Goal: Task Accomplishment & Management: Manage account settings

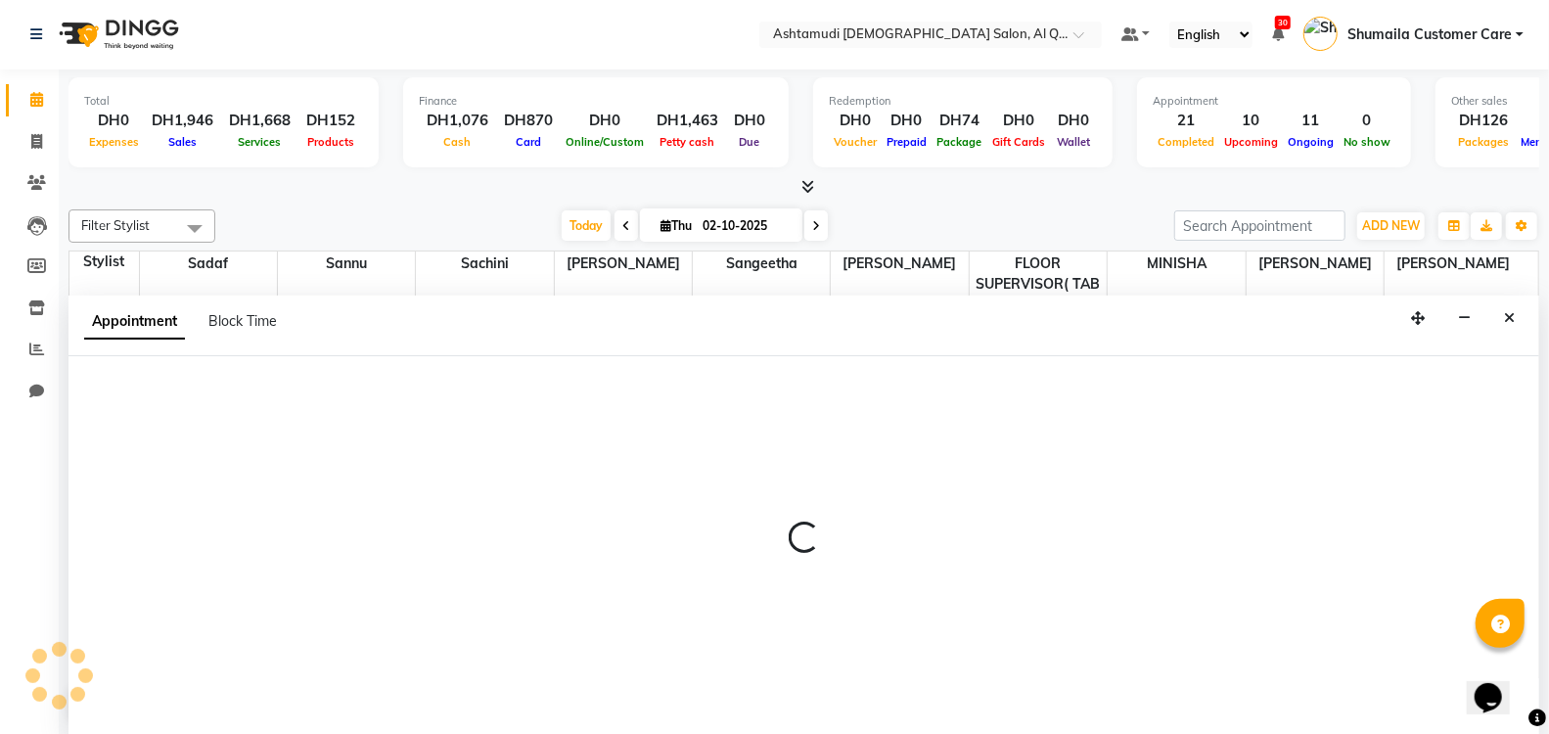
scroll to position [168, 0]
select select "62405"
select select "840"
select select "tentative"
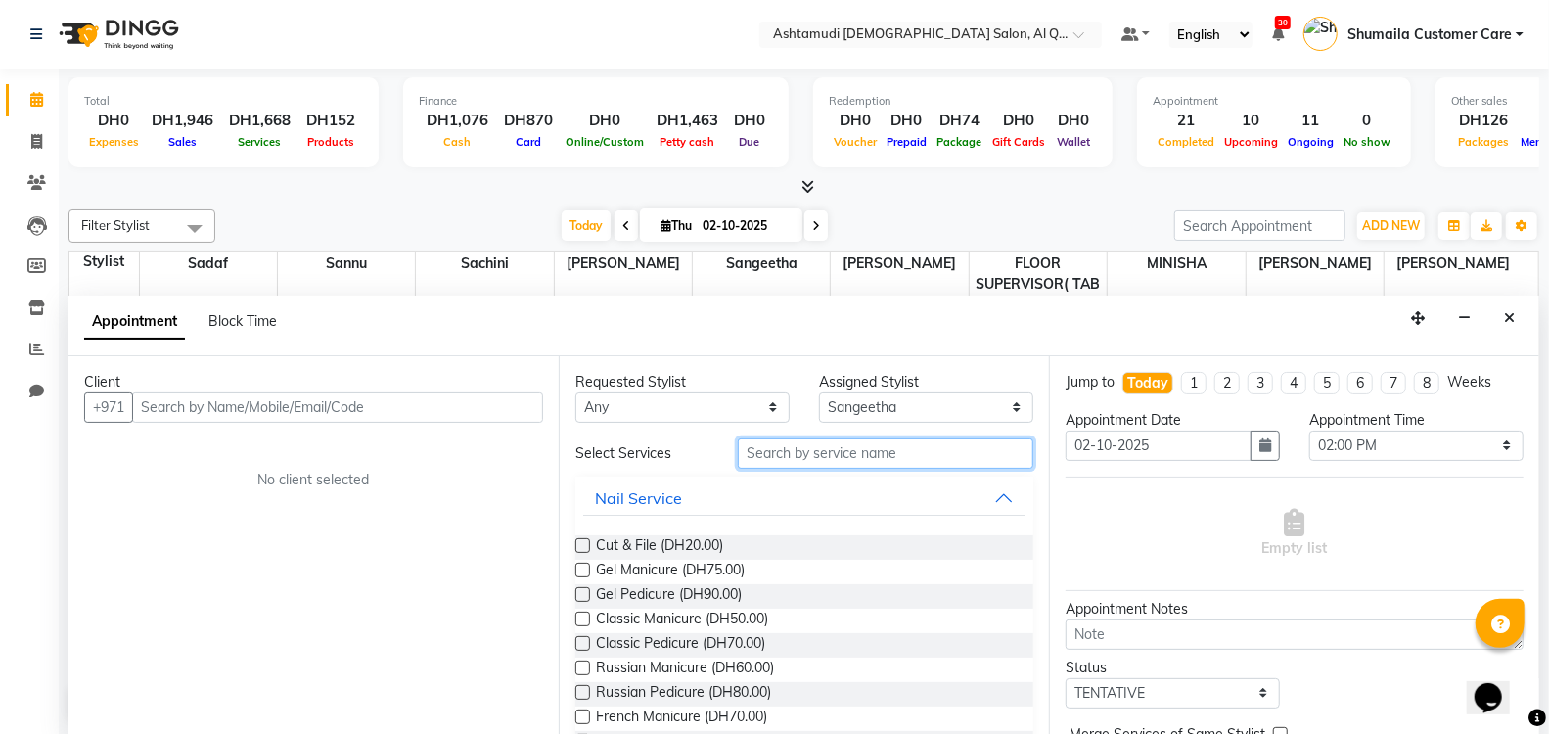
click at [776, 457] on input "text" at bounding box center [886, 453] width 296 height 30
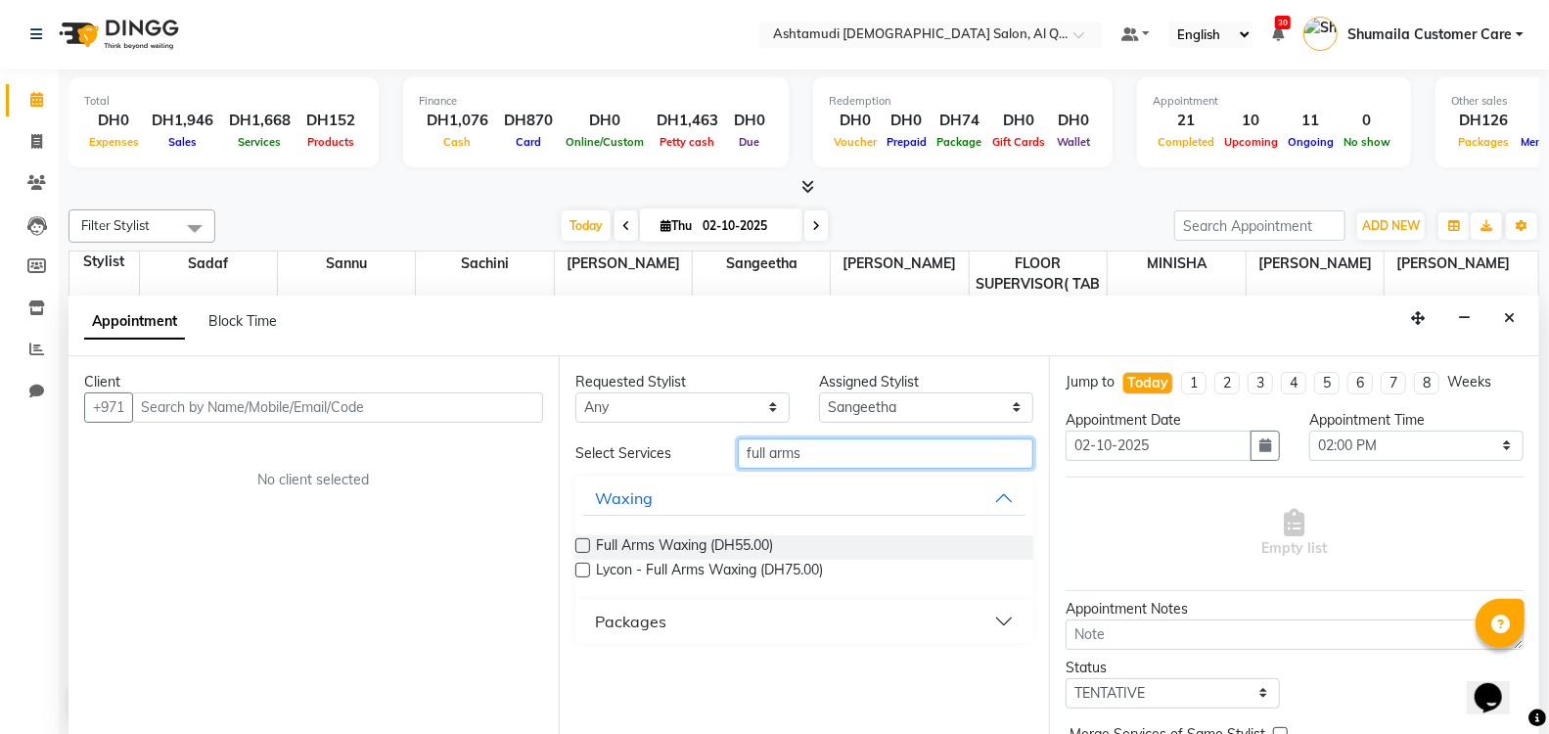
drag, startPoint x: 848, startPoint y: 453, endPoint x: 441, endPoint y: 453, distance: 407.1
click at [441, 453] on div "Client +971 No client selected Requested Stylist Any [PERSON_NAME] (Adhi) Aira …" at bounding box center [804, 546] width 1471 height 380
type input "foot mas"
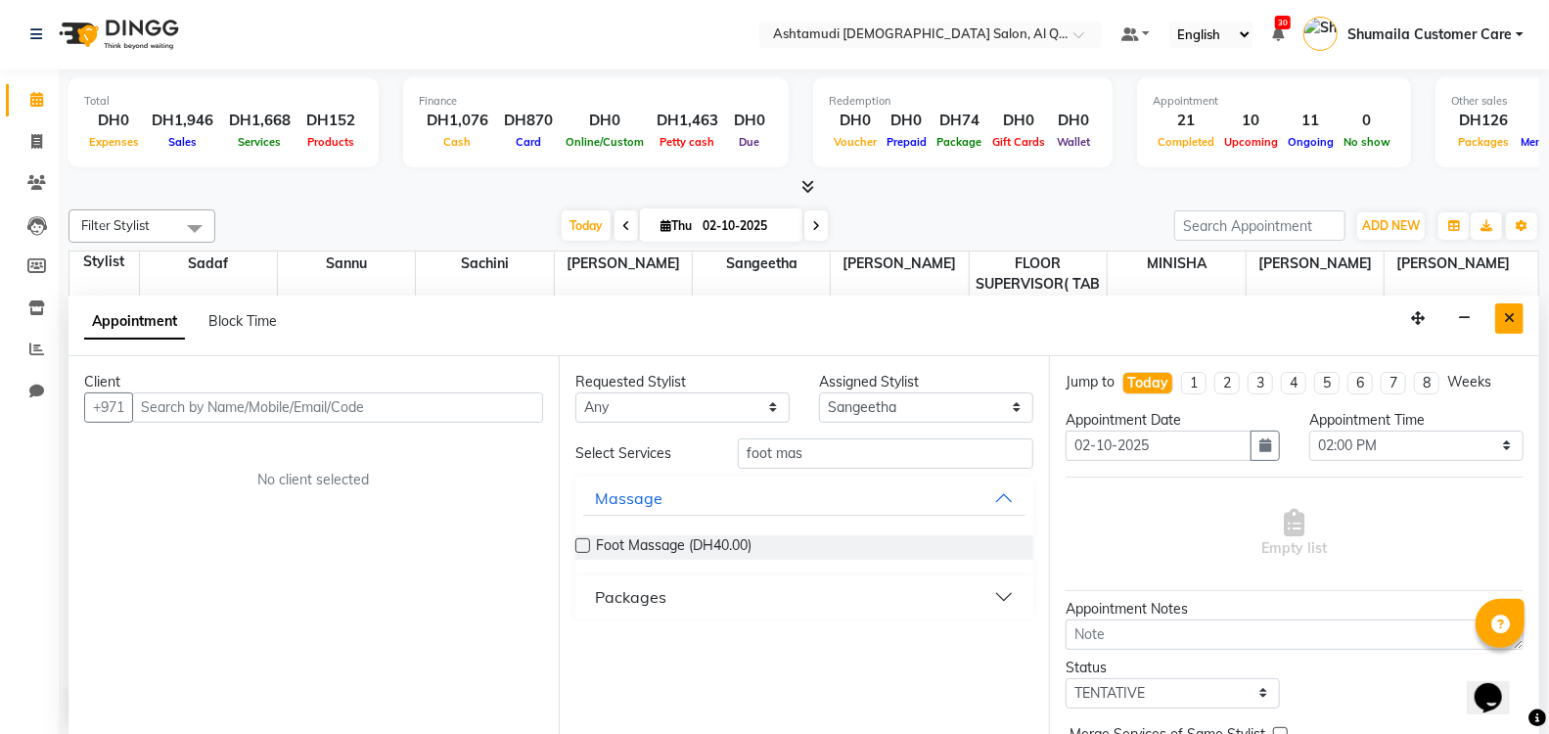
click at [1517, 309] on button "Close" at bounding box center [1509, 318] width 28 height 30
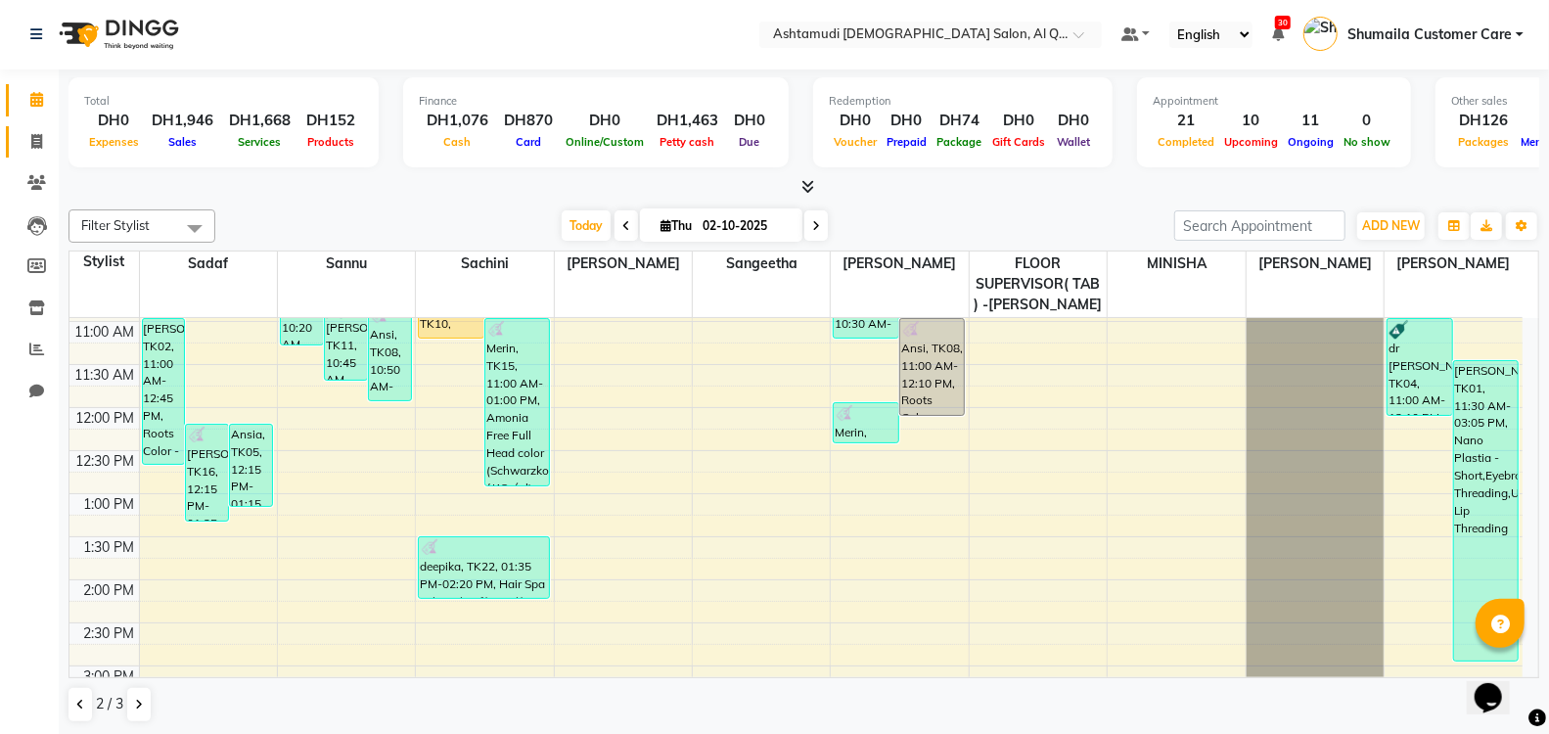
click at [27, 157] on link "Invoice" at bounding box center [29, 142] width 47 height 32
select select "service"
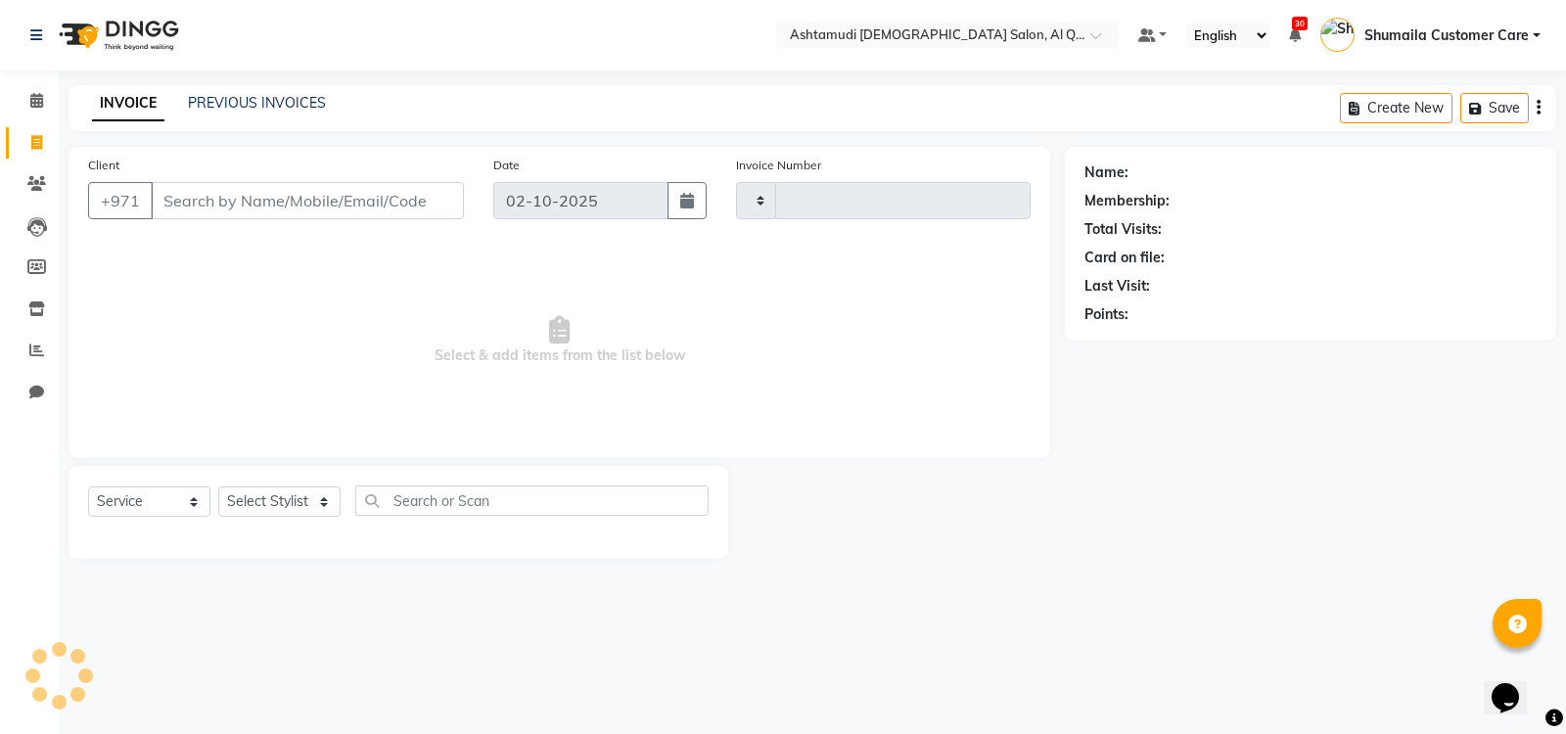
type input "7574"
select select "6848"
click at [247, 192] on input "Client" at bounding box center [307, 200] width 313 height 37
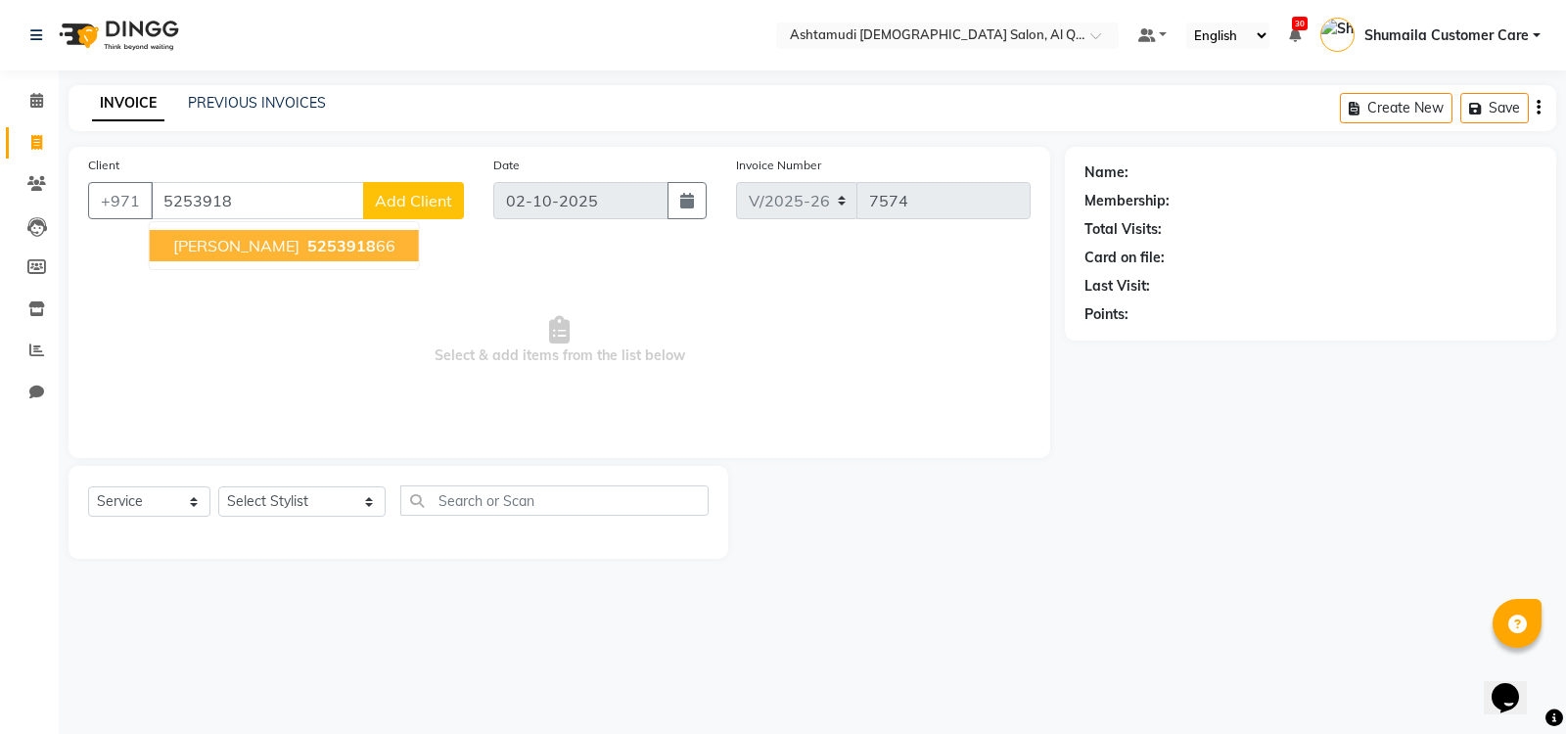
click at [303, 244] on ngb-highlight "5253918 66" at bounding box center [349, 246] width 92 height 20
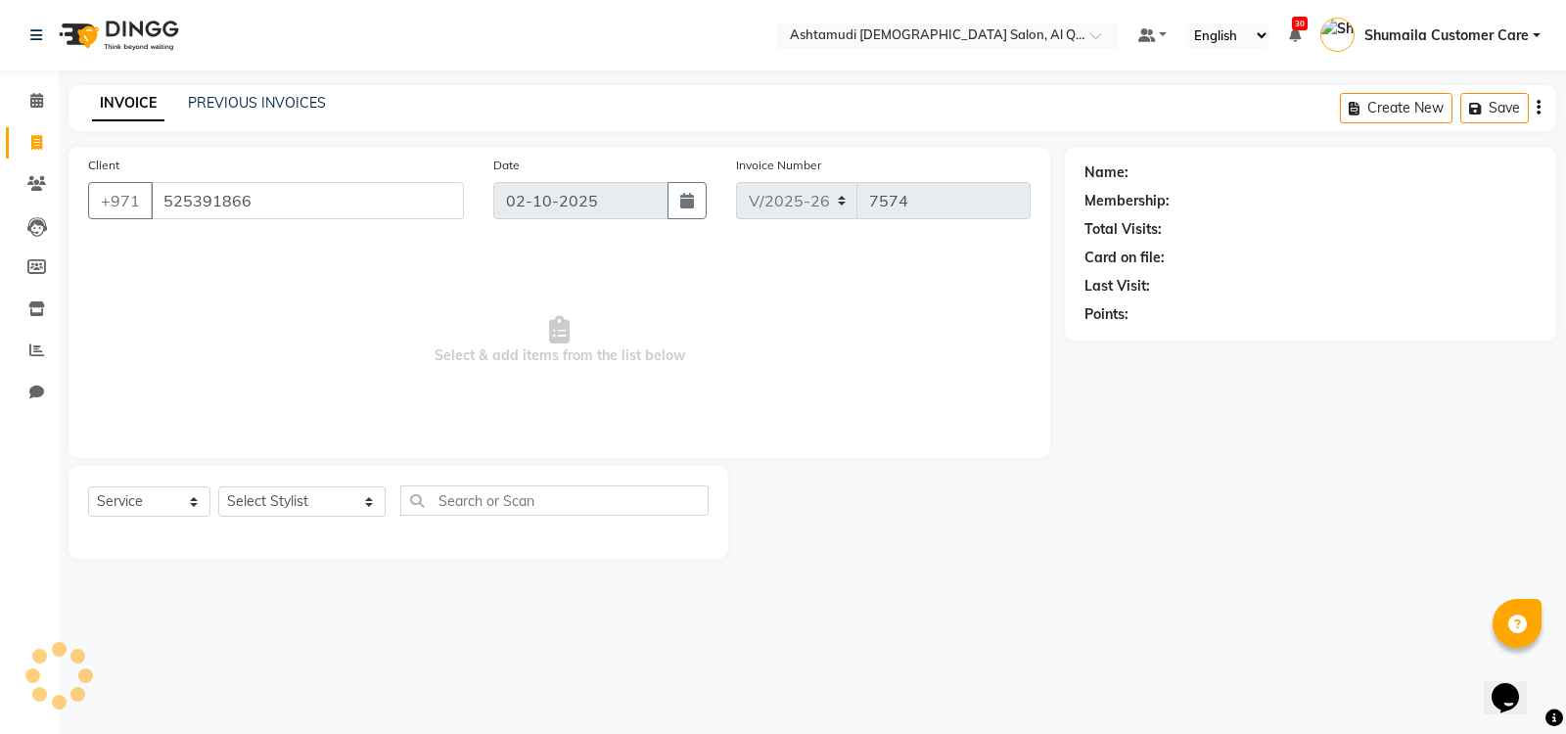
type input "525391866"
click at [1165, 171] on link "[PERSON_NAME]" at bounding box center [1187, 172] width 110 height 21
select select "1: Object"
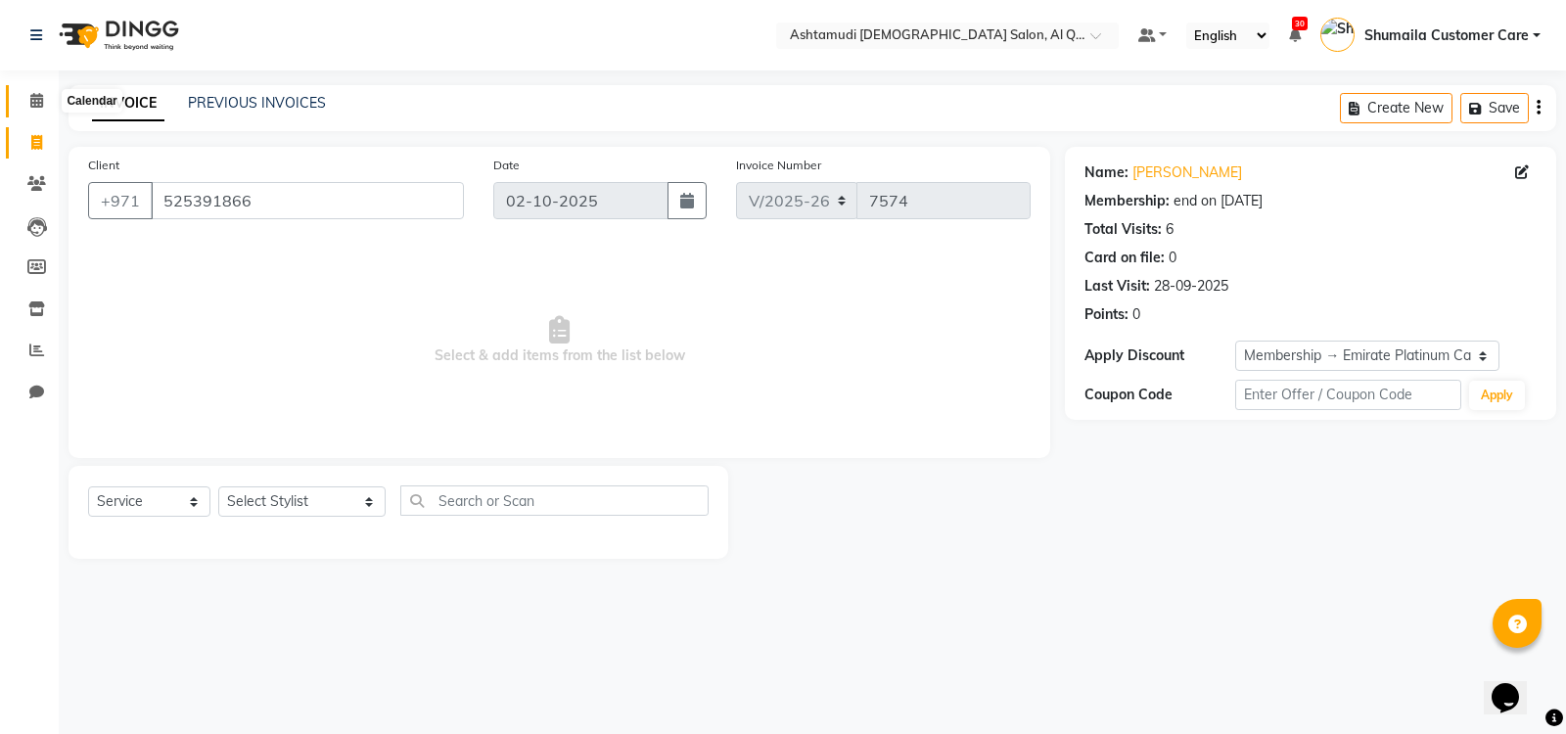
click at [44, 101] on span at bounding box center [37, 101] width 34 height 23
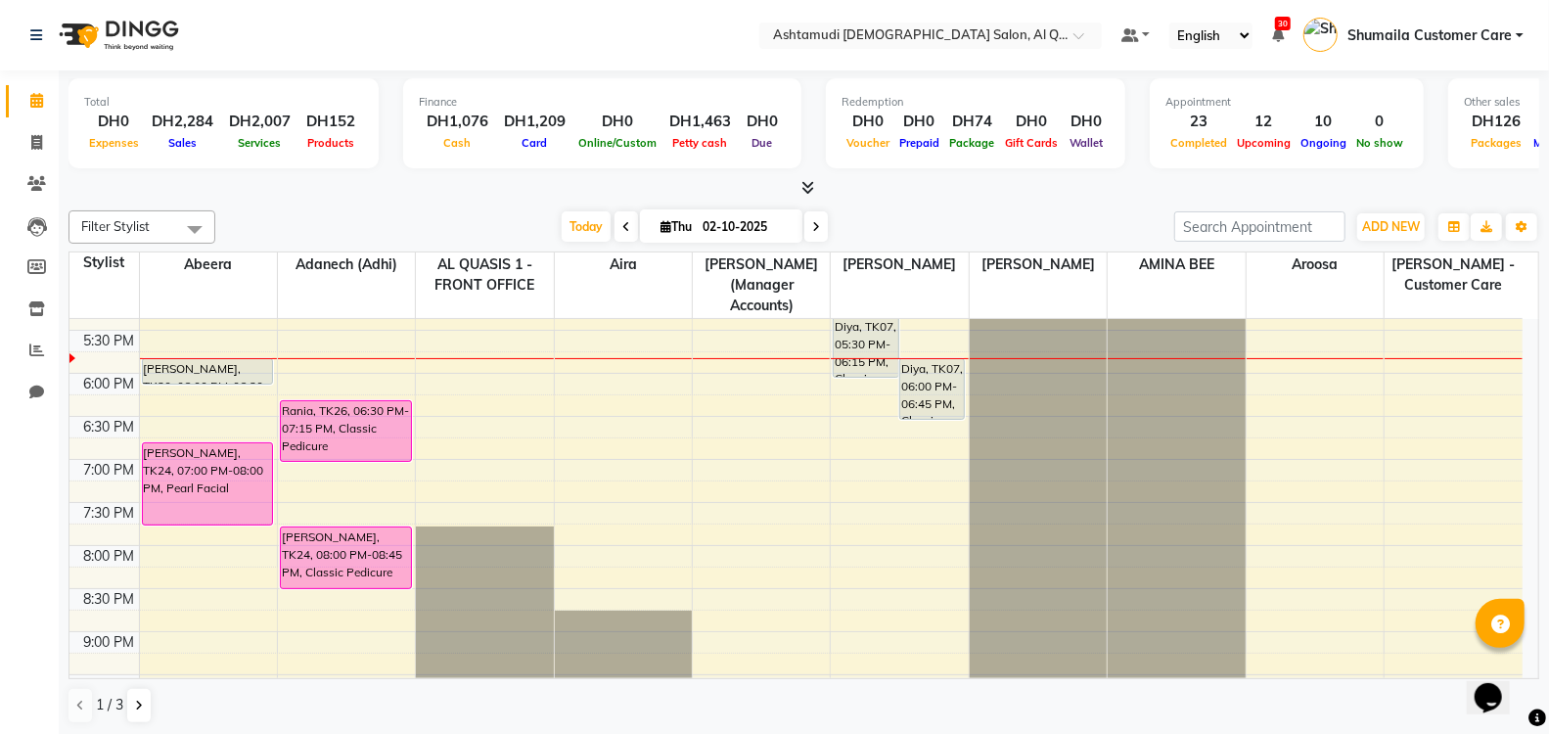
scroll to position [716, 0]
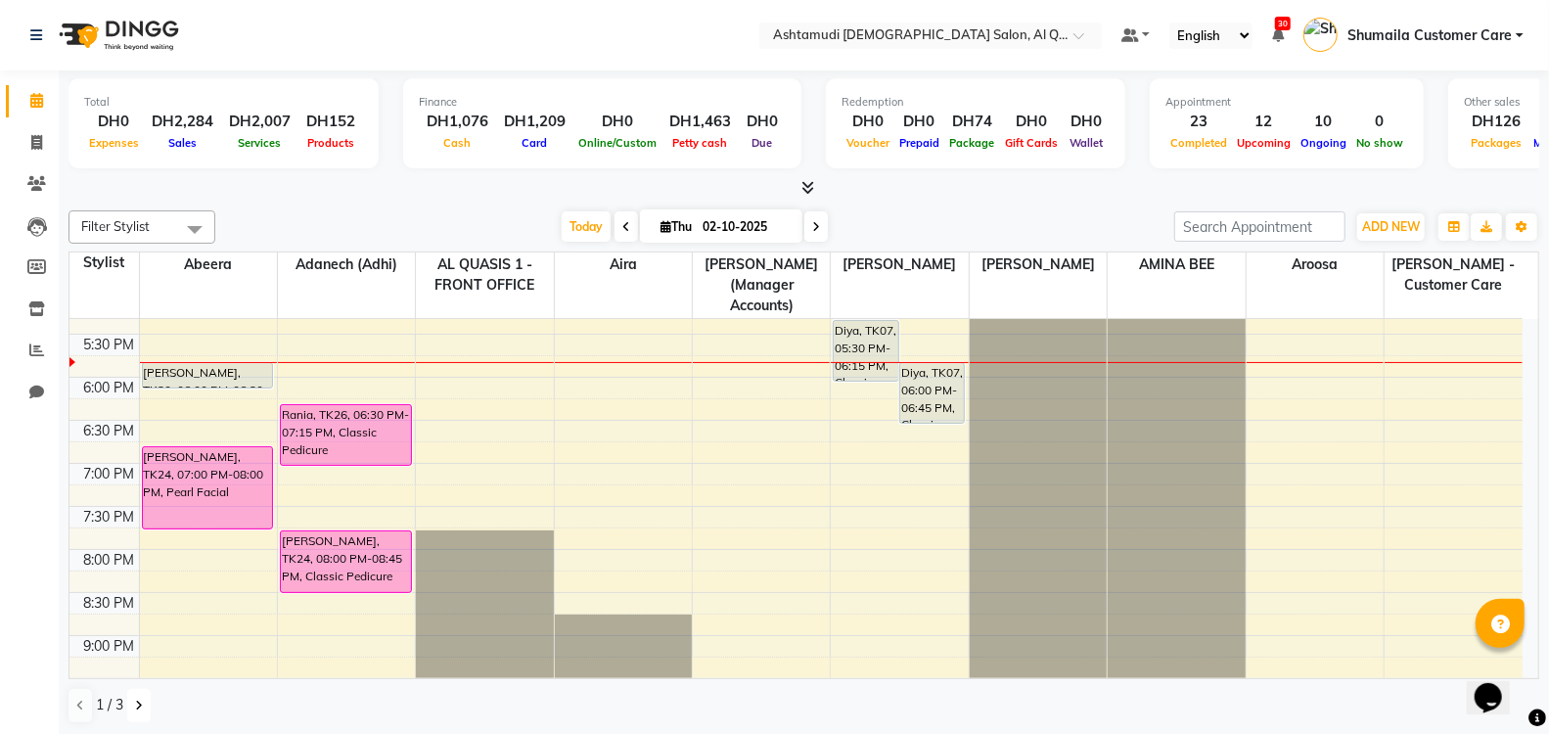
click at [135, 700] on icon at bounding box center [139, 706] width 8 height 12
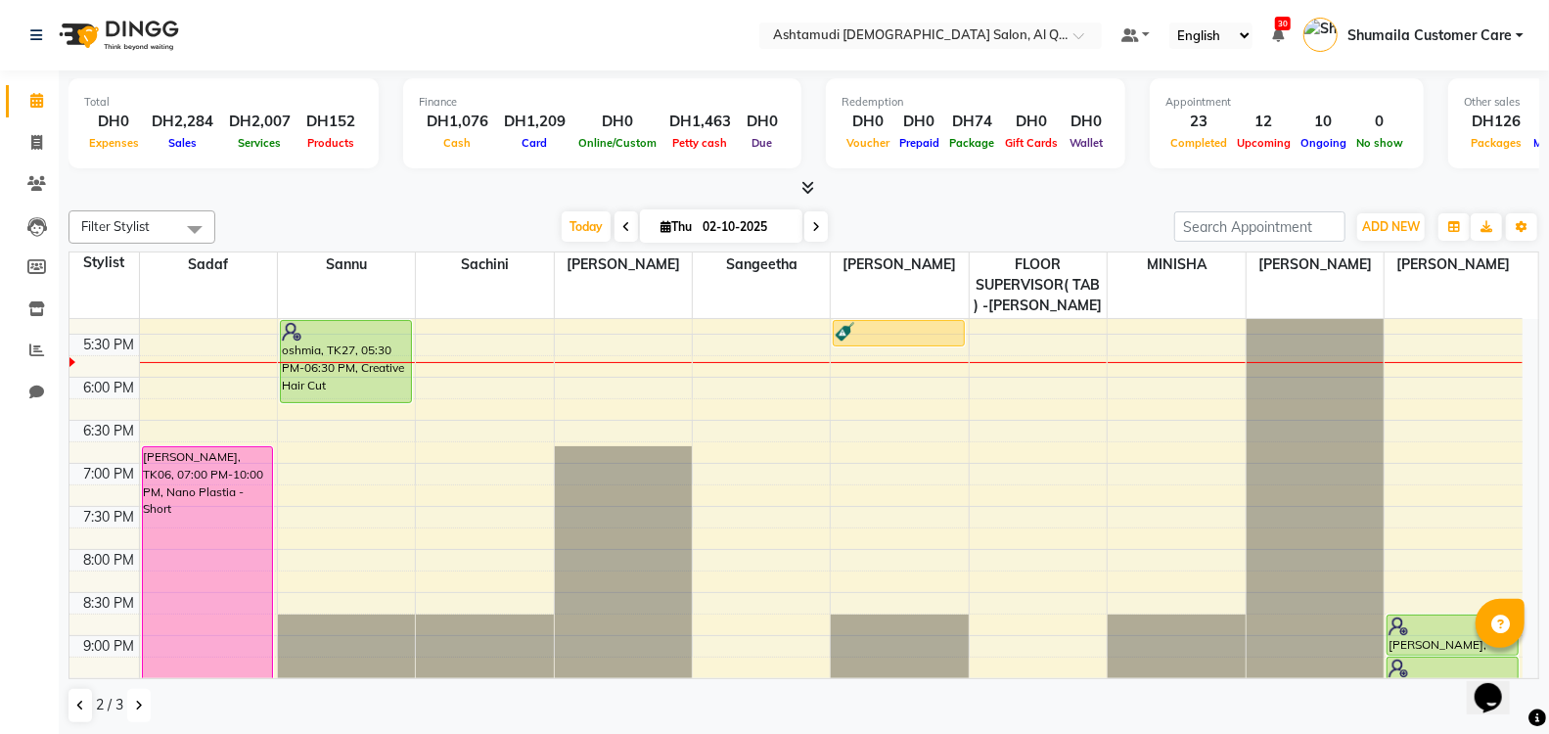
click at [142, 703] on icon at bounding box center [139, 706] width 8 height 12
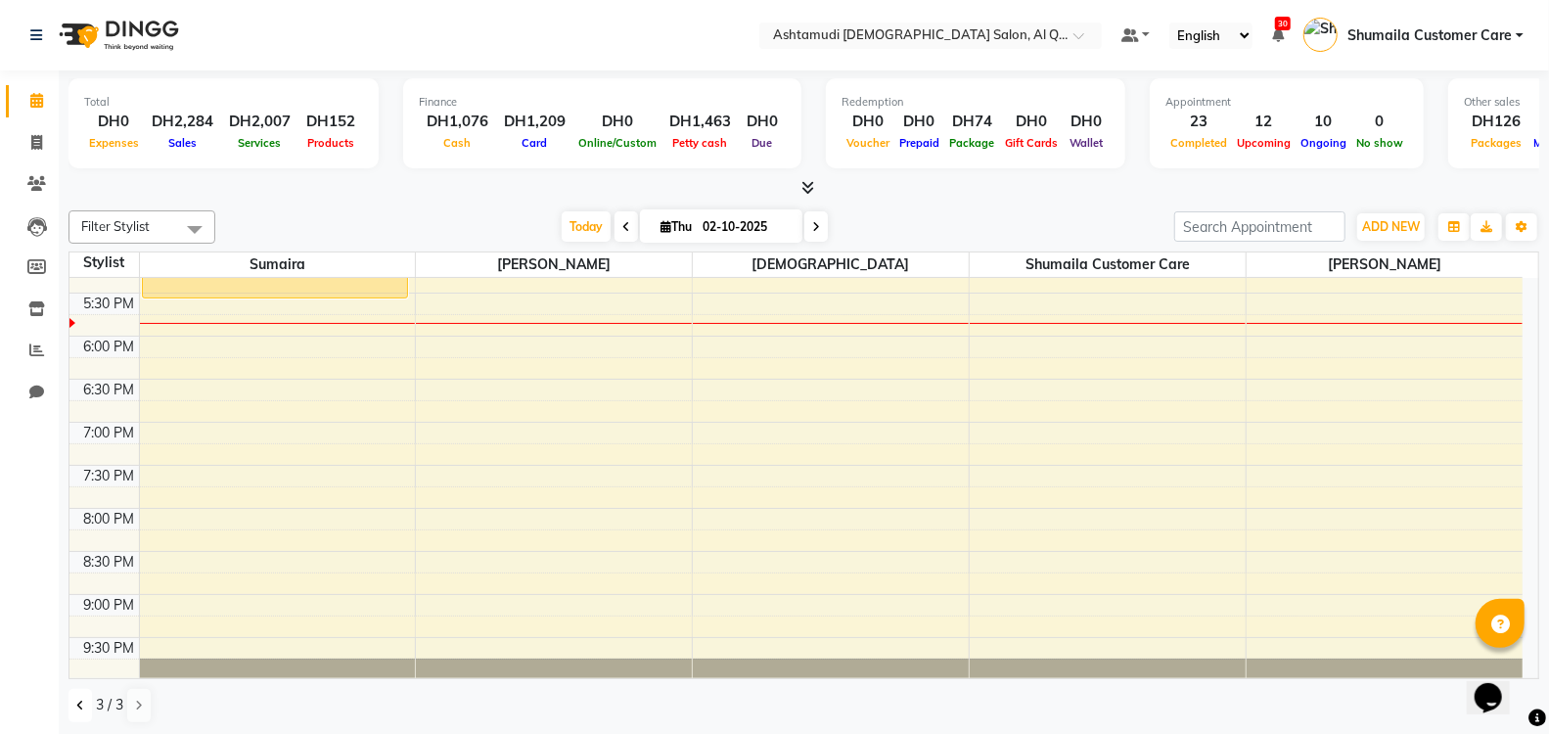
click at [77, 689] on button at bounding box center [80, 705] width 23 height 33
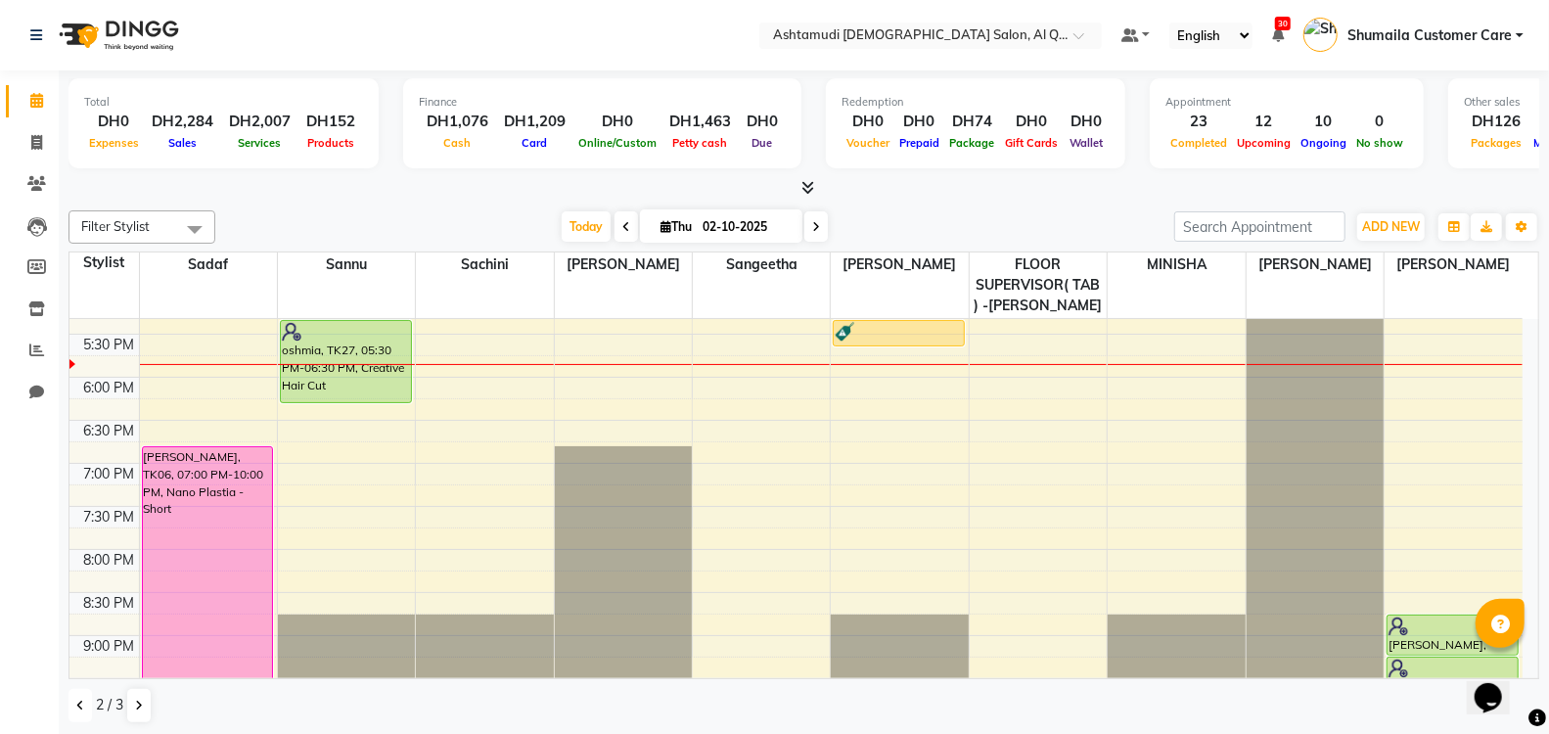
click at [85, 702] on button at bounding box center [80, 705] width 23 height 33
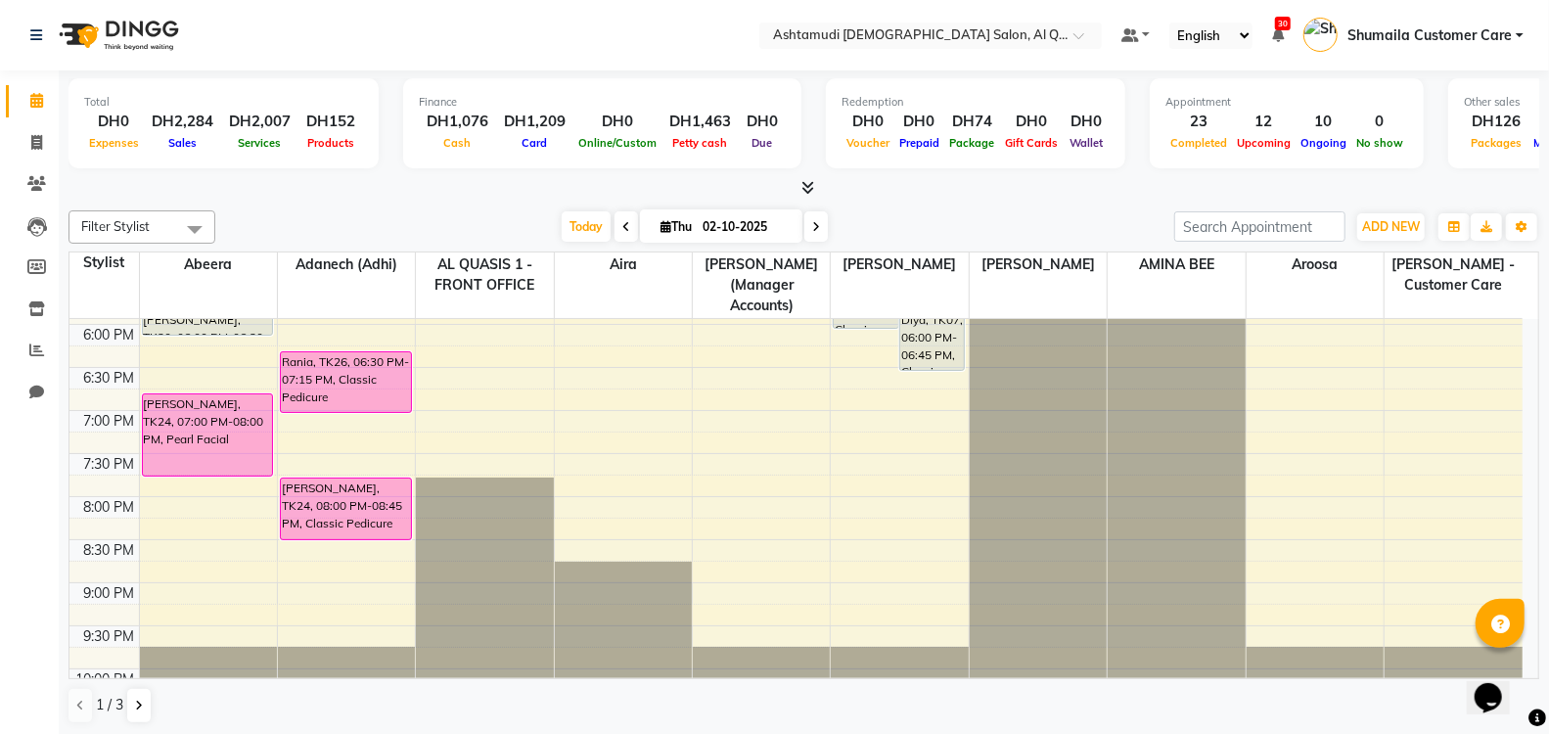
scroll to position [732, 0]
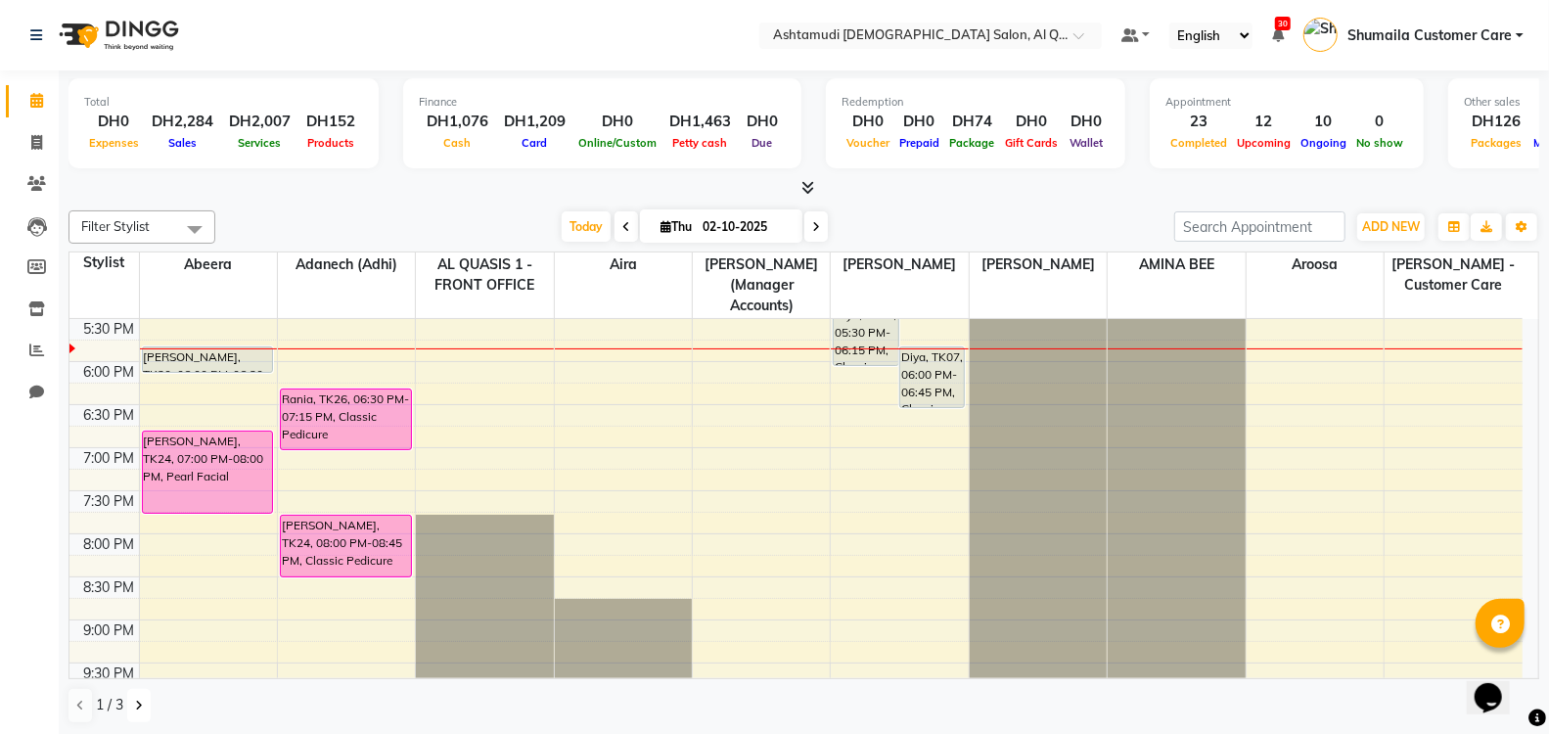
click at [143, 706] on button at bounding box center [138, 705] width 23 height 33
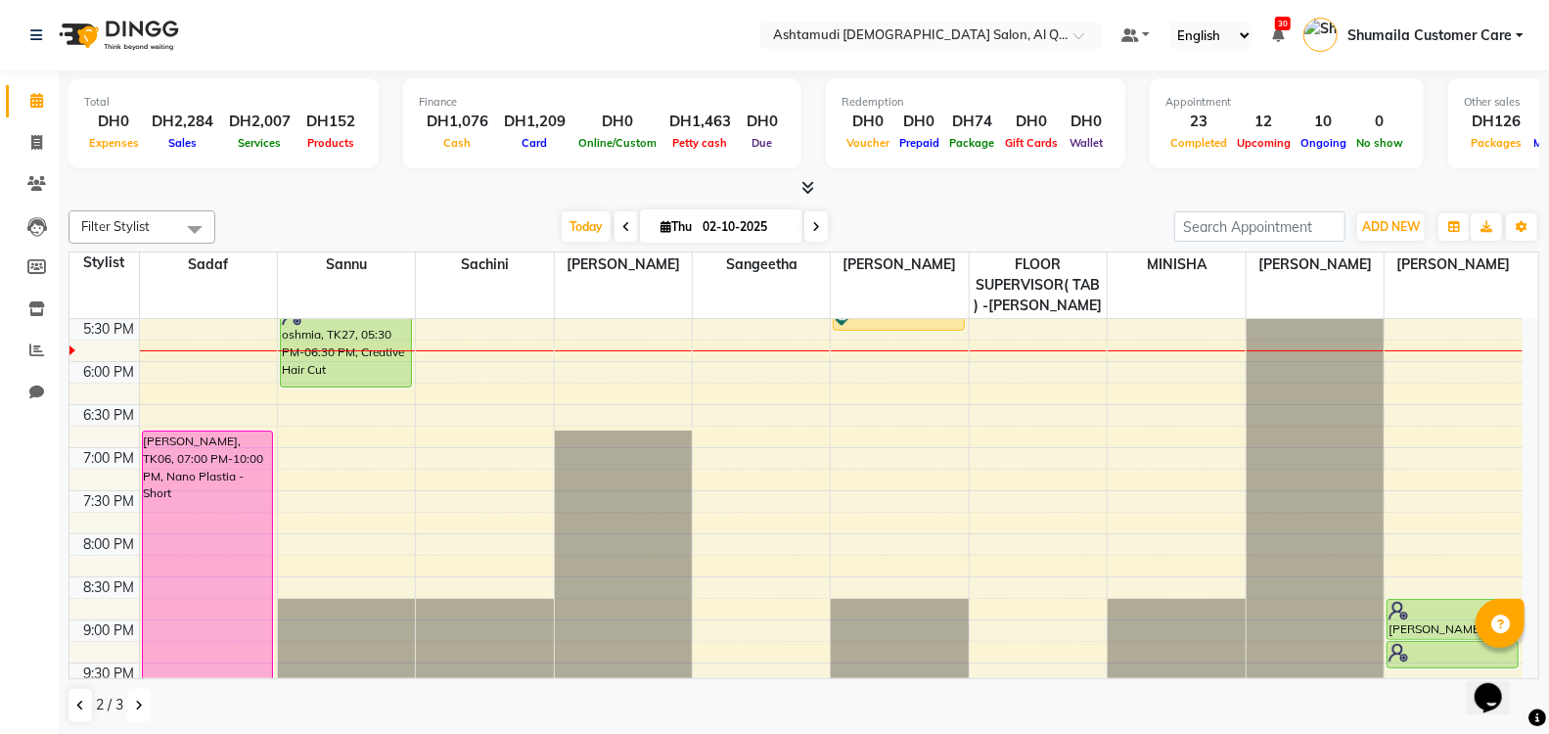
click at [338, 398] on div "9:00 AM 9:30 AM 10:00 AM 10:30 AM 11:00 AM 11:30 AM 12:00 PM 12:30 PM 1:00 PM 1…" at bounding box center [795, 189] width 1453 height 1205
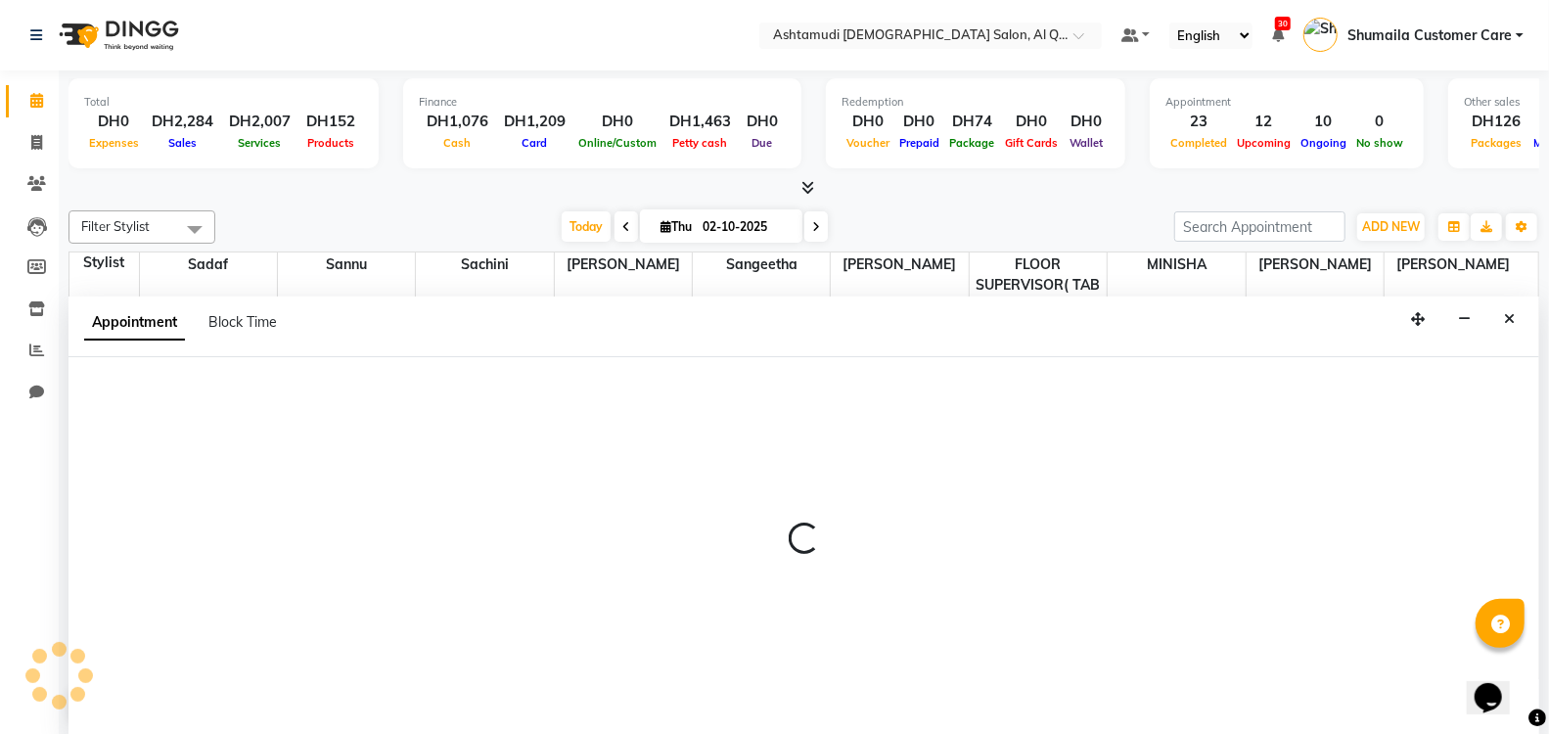
scroll to position [1, 0]
select select "53707"
select select "tentative"
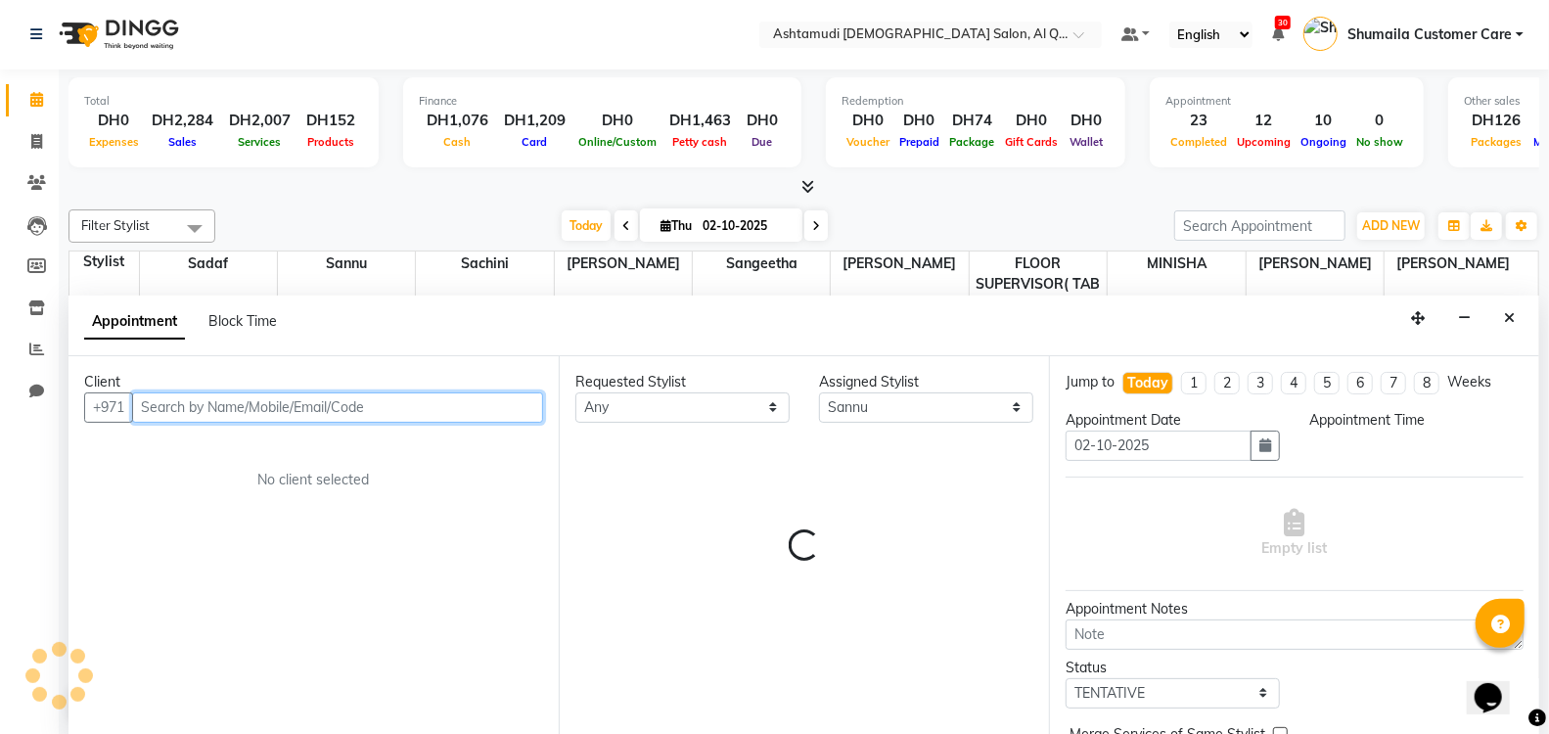
select select "1110"
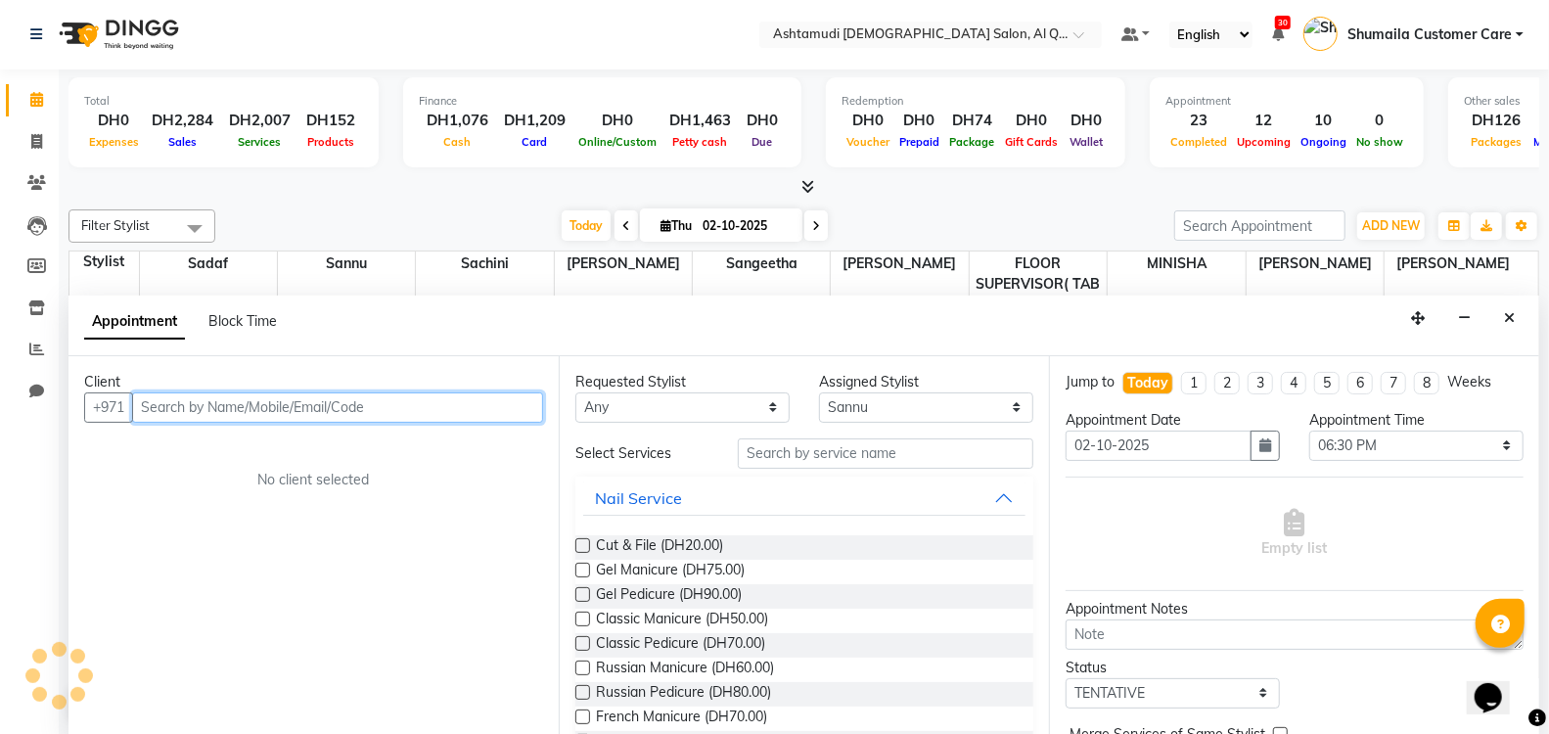
click at [308, 408] on input "text" at bounding box center [337, 407] width 411 height 30
click at [254, 460] on button "sabira 502199180" at bounding box center [230, 449] width 192 height 31
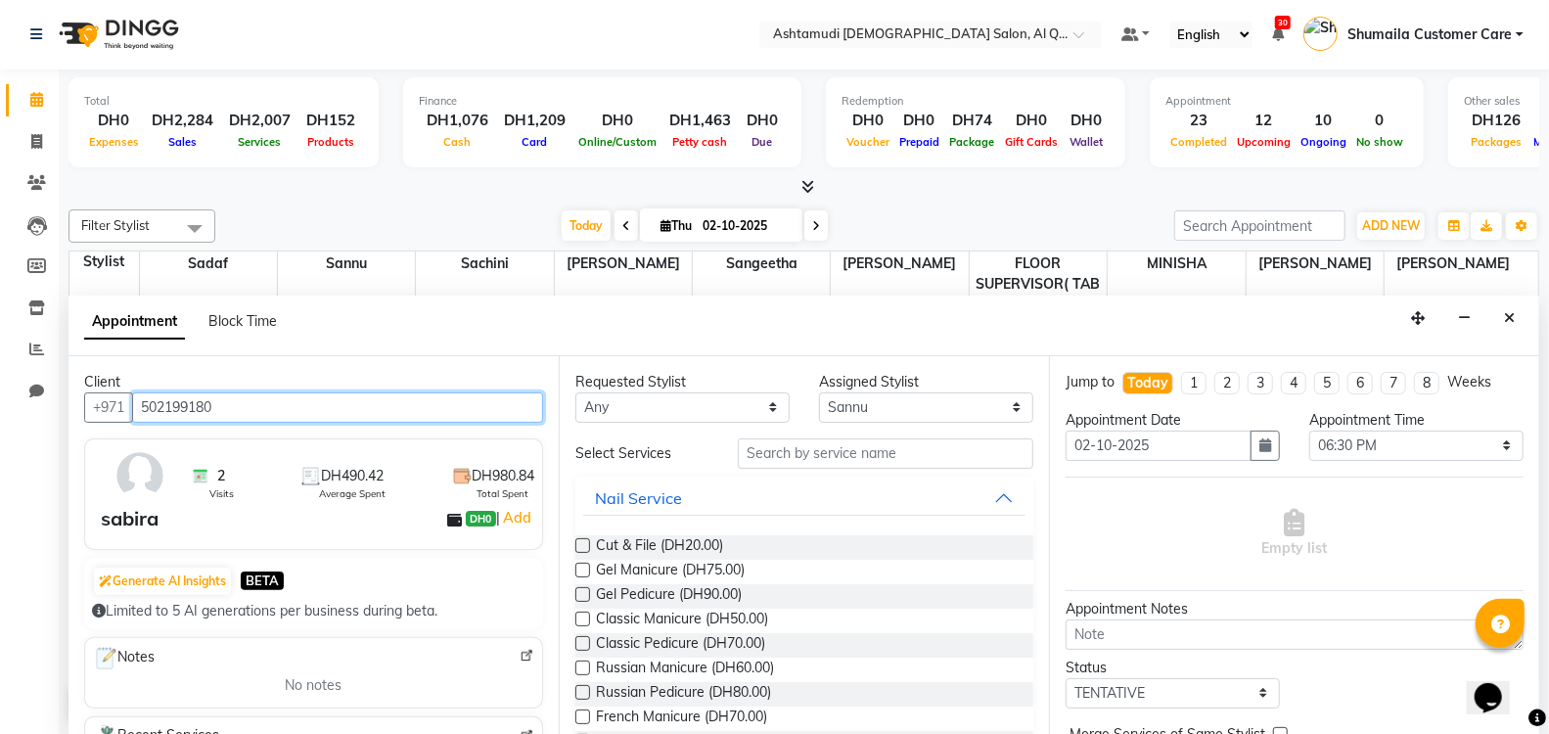
type input "502199180"
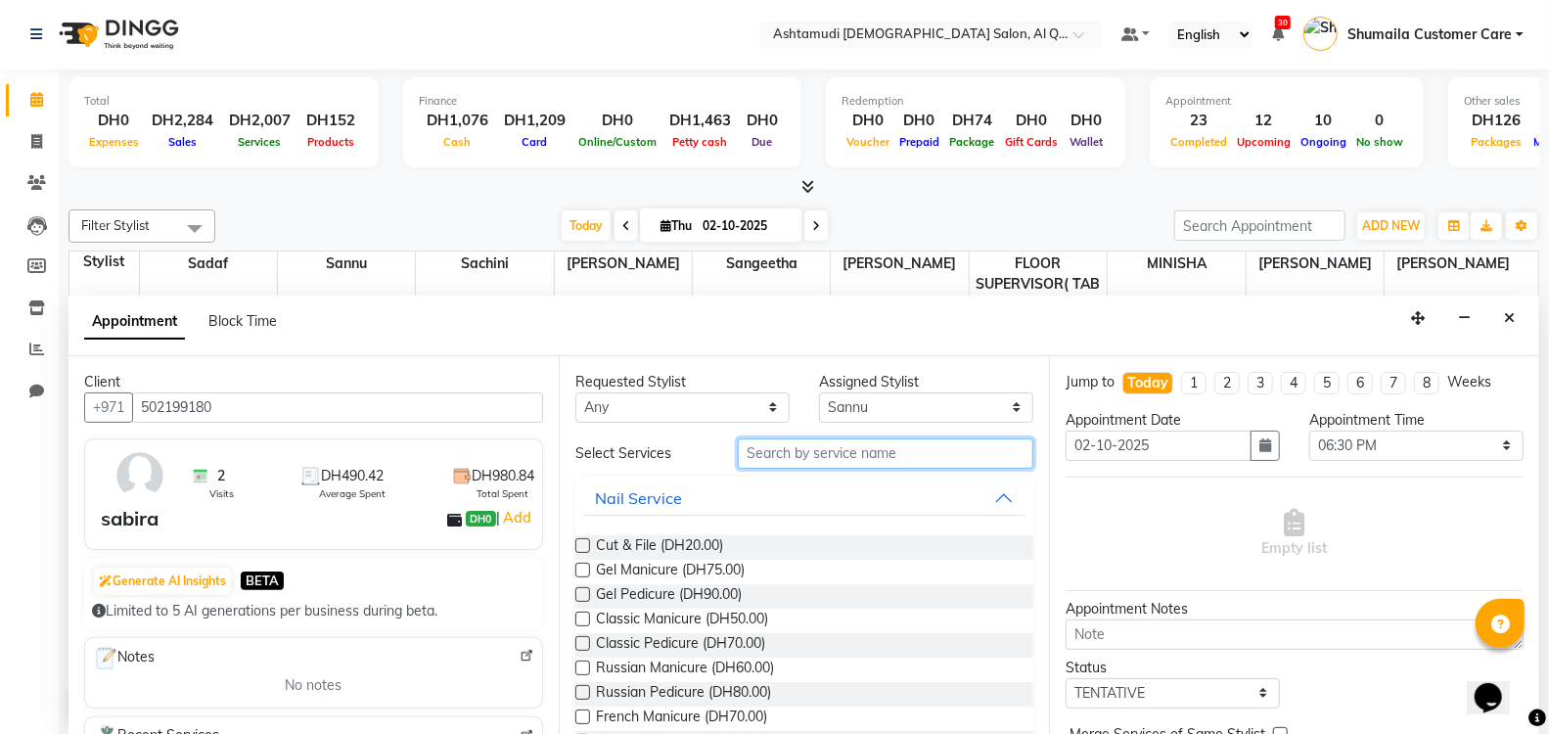
click at [813, 458] on input "text" at bounding box center [886, 453] width 296 height 30
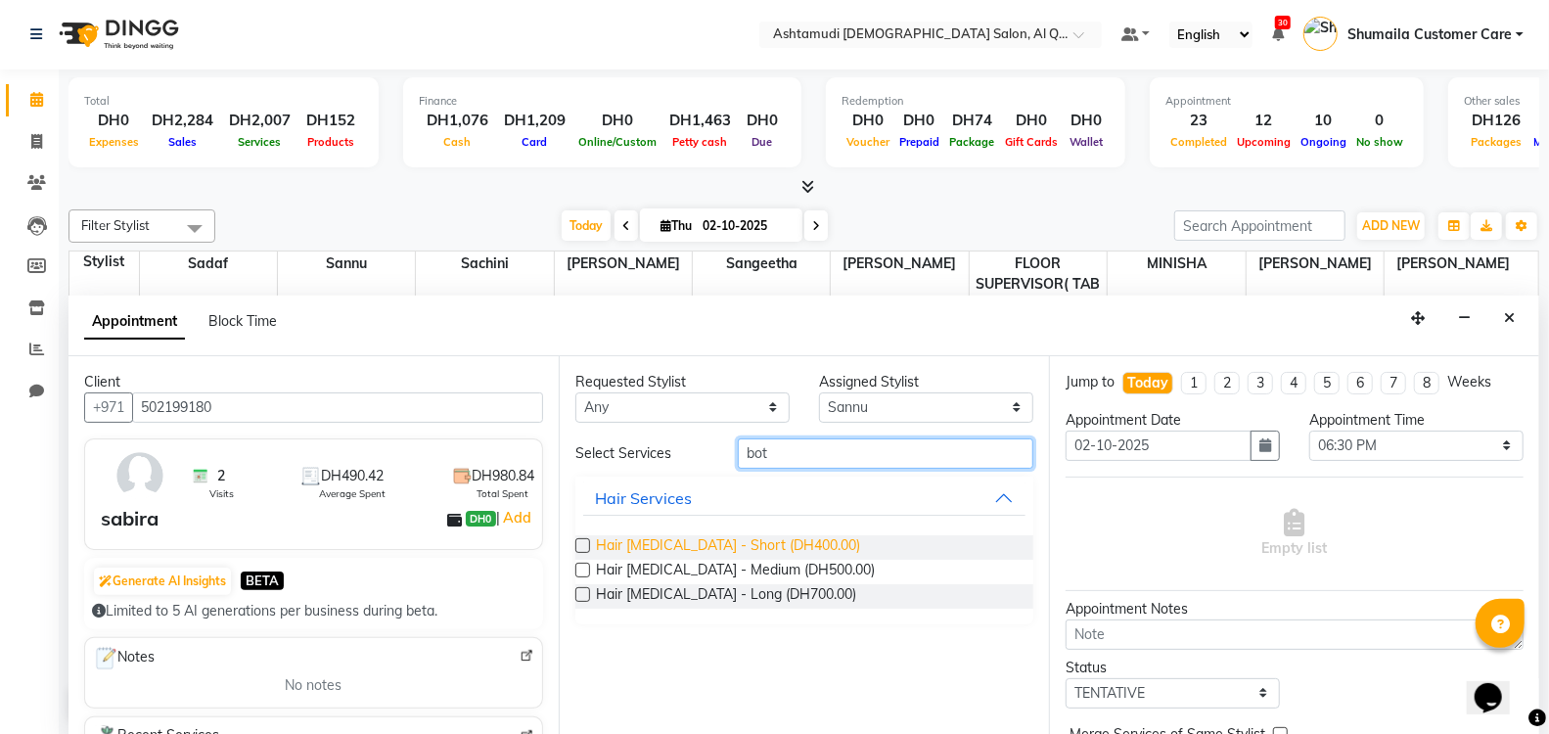
type input "bot"
click at [643, 550] on span "Hair [MEDICAL_DATA] - Short (DH400.00)" at bounding box center [728, 547] width 264 height 24
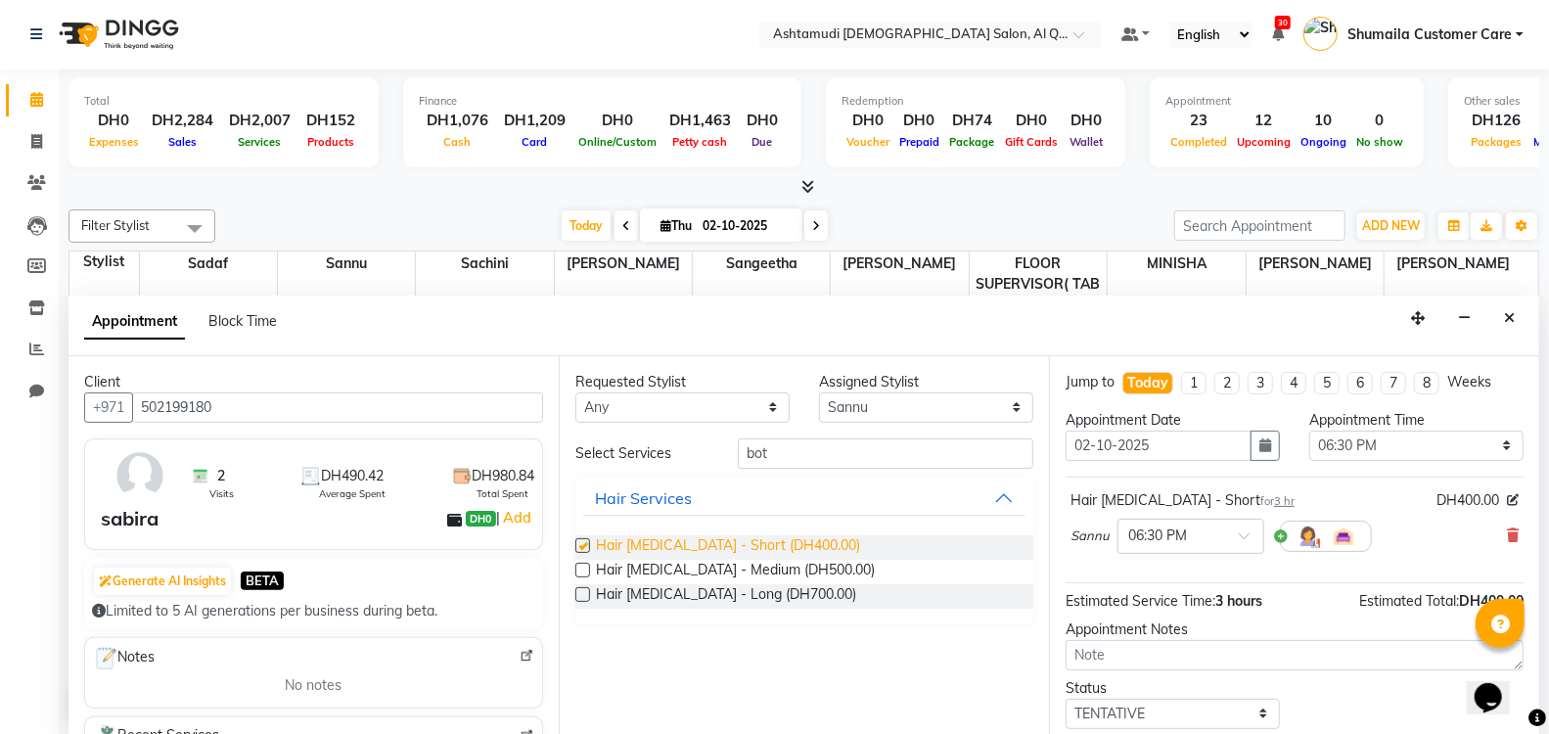
checkbox input "false"
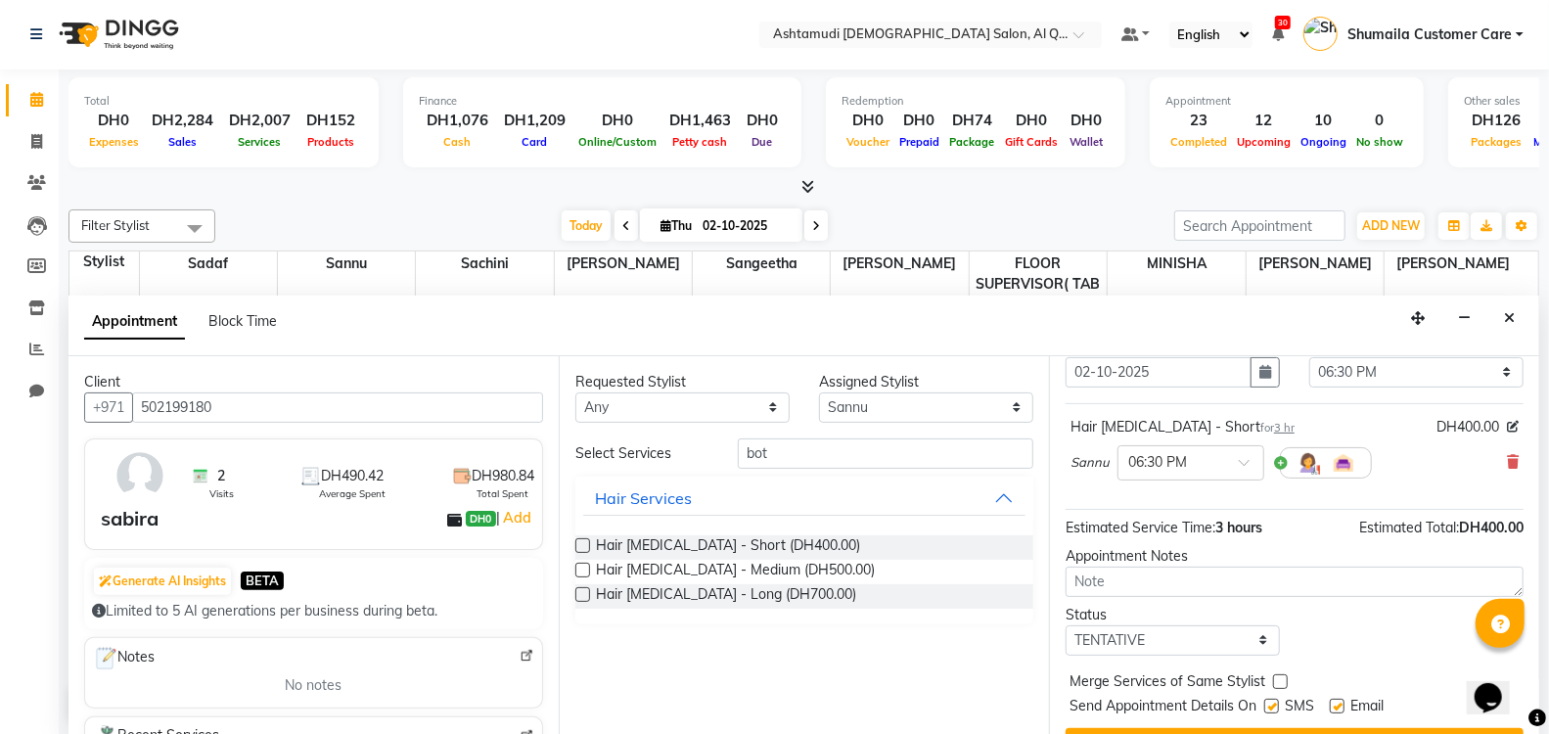
scroll to position [114, 0]
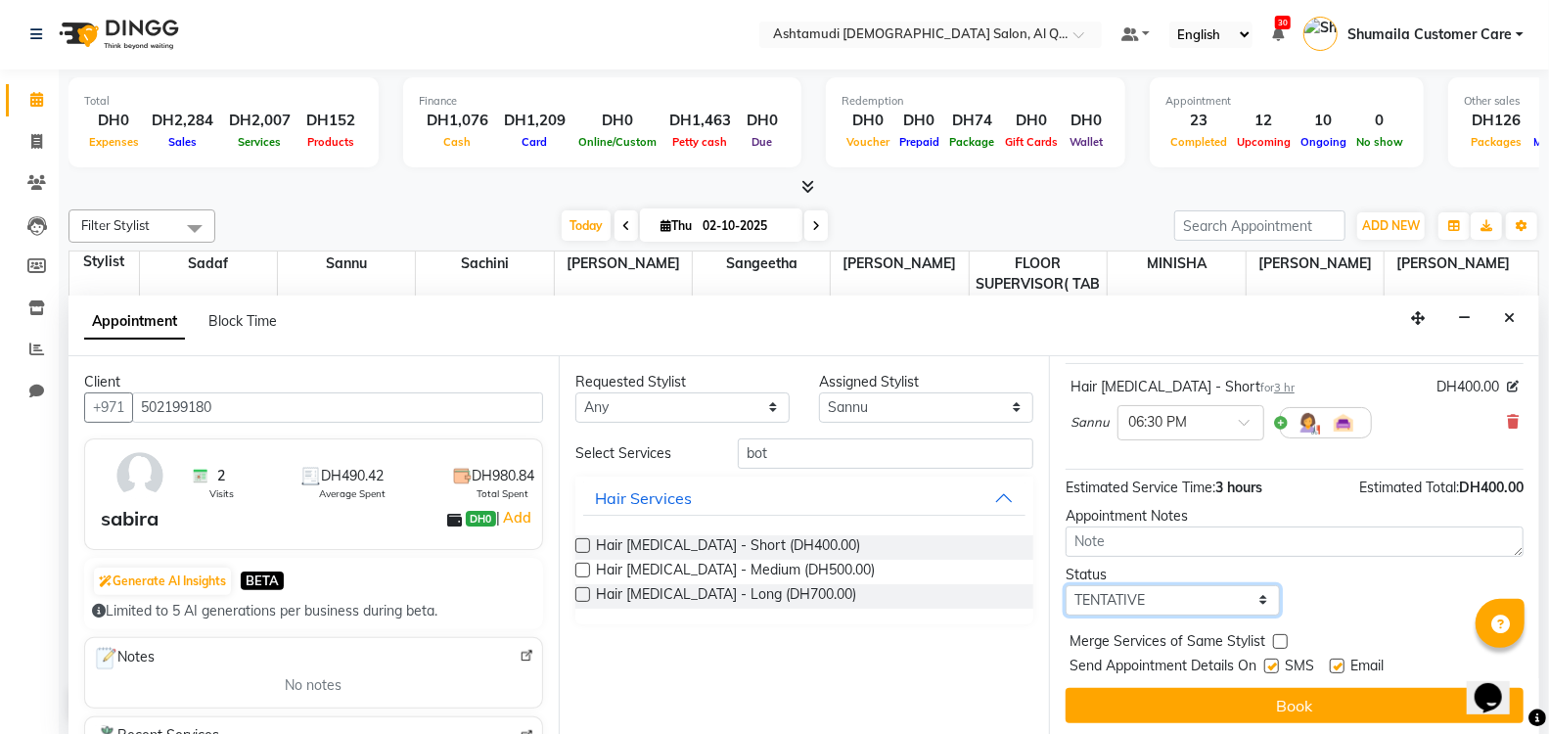
click at [1181, 598] on select "Select TENTATIVE CONFIRM CHECK-IN UPCOMING" at bounding box center [1173, 600] width 214 height 30
select select "upcoming"
click at [1066, 585] on select "Select TENTATIVE CONFIRM CHECK-IN UPCOMING" at bounding box center [1173, 600] width 214 height 30
click at [1222, 677] on div "Jump to [DATE] 1 2 3 4 5 6 7 8 Weeks Appointment Date [DATE] Appointment Time S…" at bounding box center [1294, 546] width 490 height 380
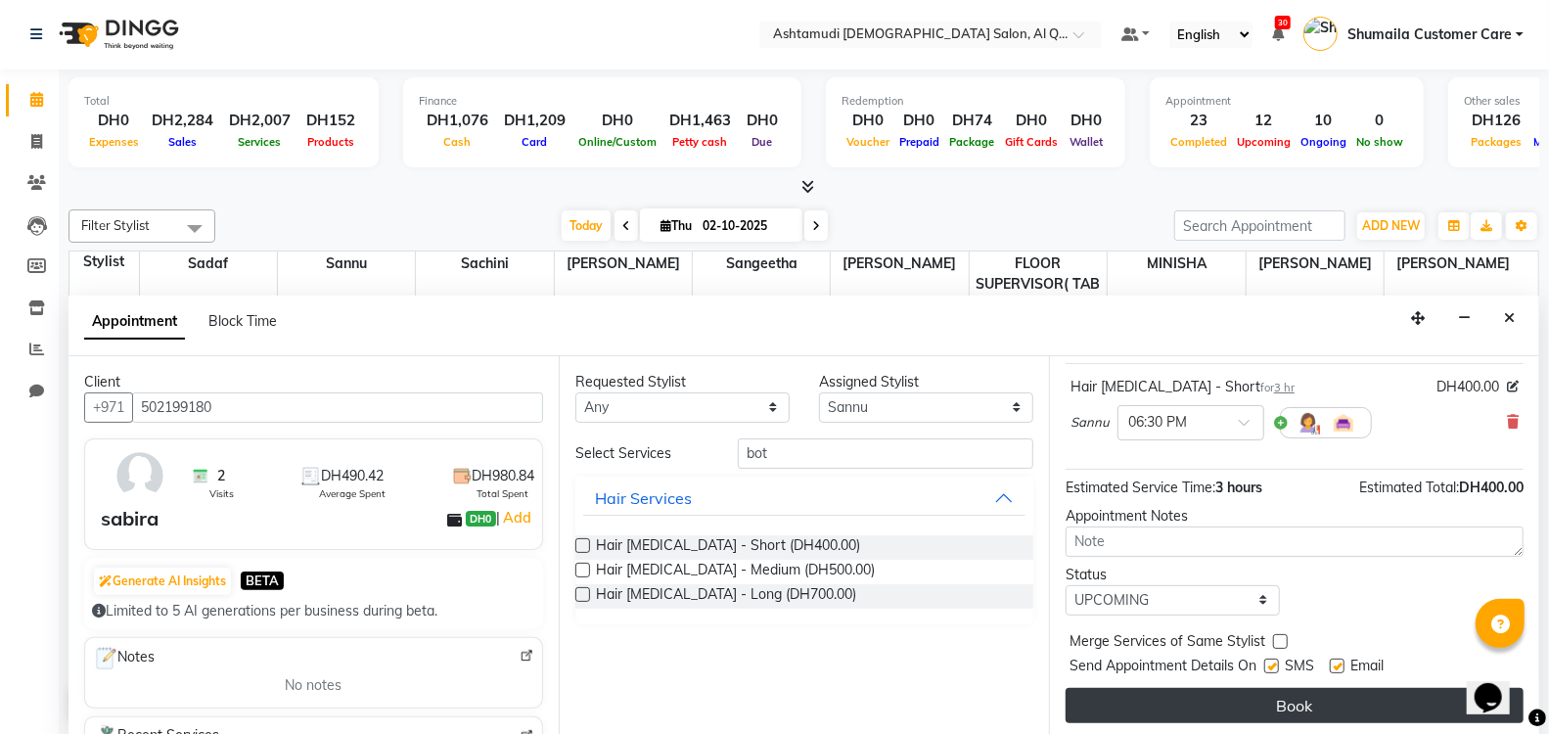
click at [1221, 711] on button "Book" at bounding box center [1295, 705] width 458 height 35
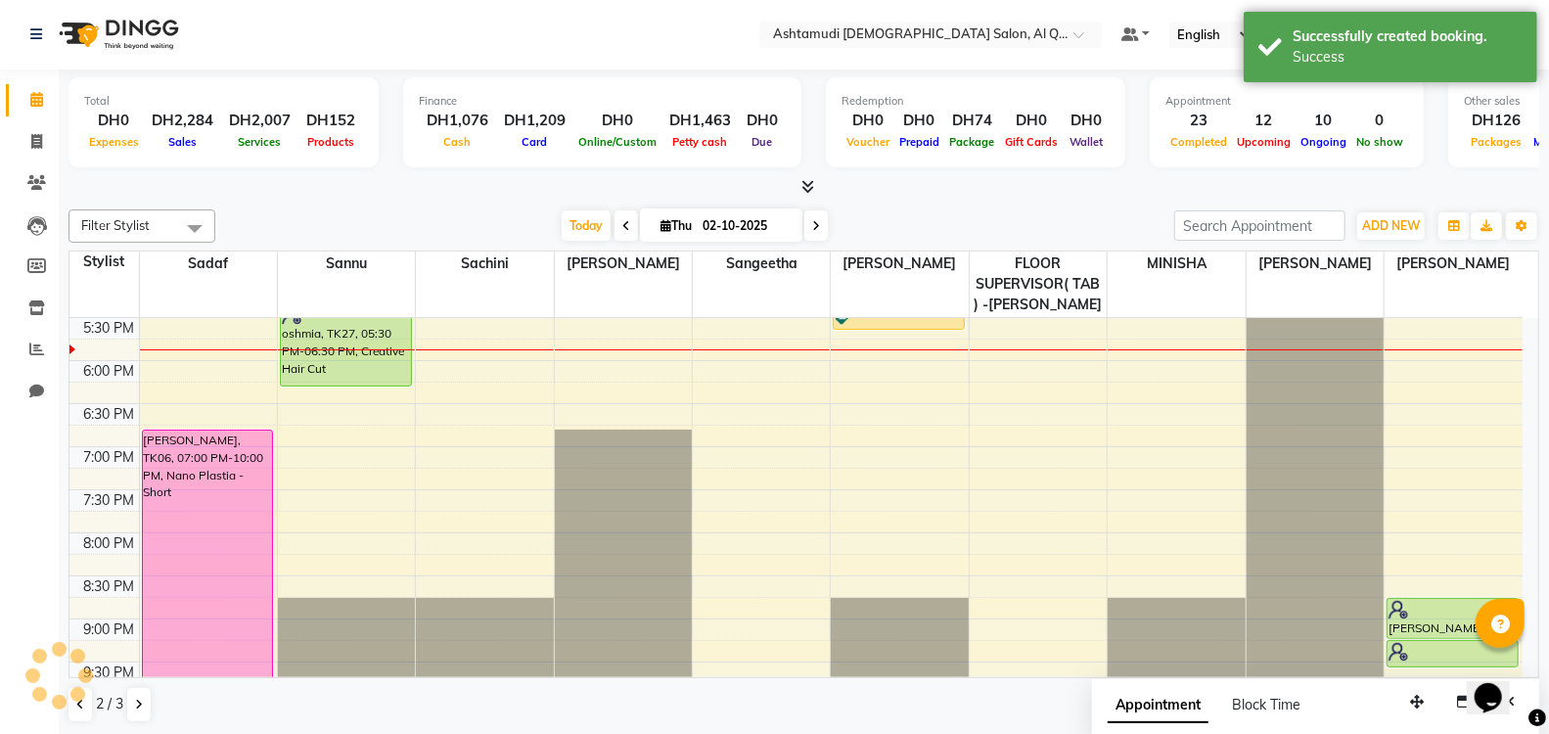
scroll to position [0, 0]
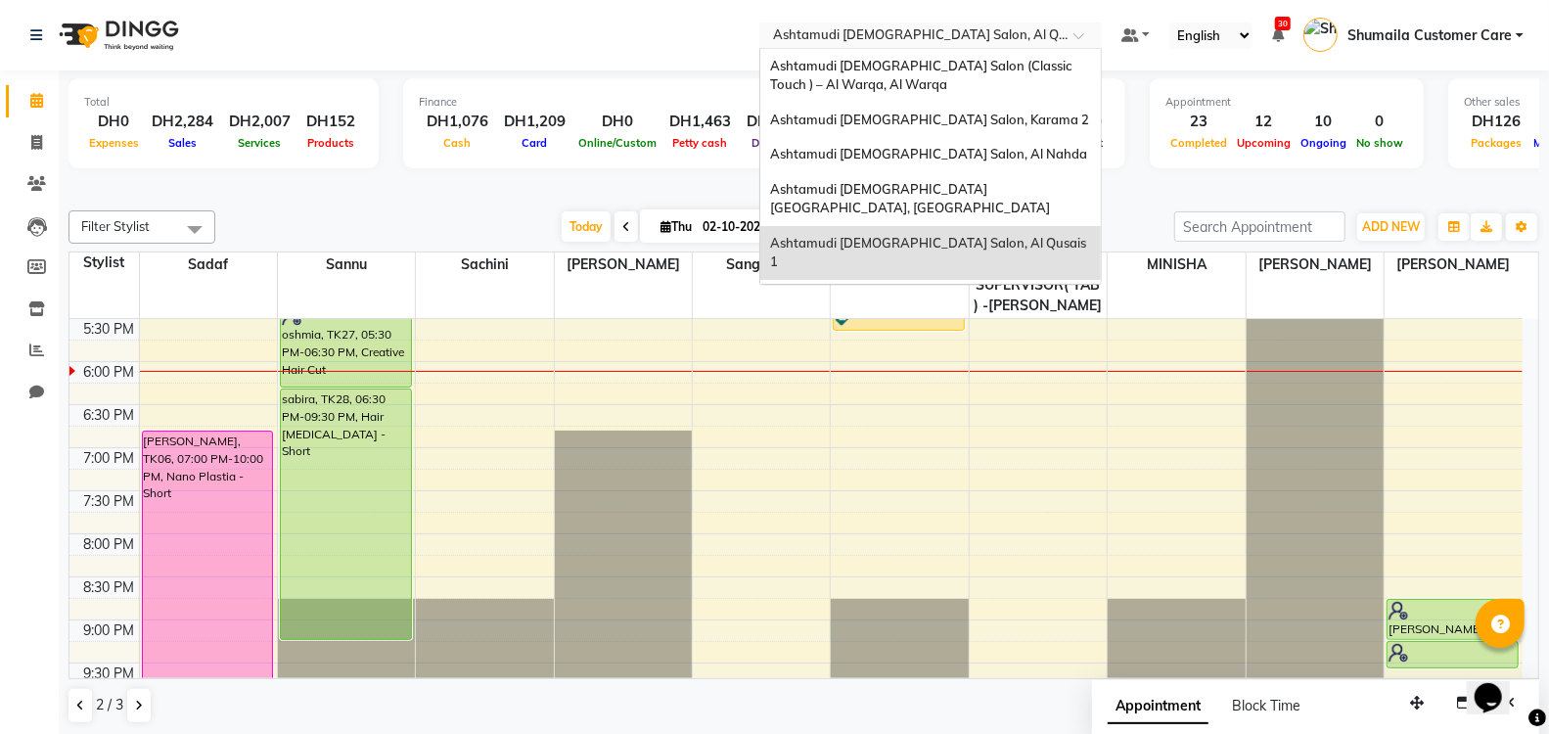
click at [948, 27] on input "text" at bounding box center [911, 37] width 284 height 20
click at [951, 289] on span "Ashtamudi [DEMOGRAPHIC_DATA] Salon - Al Karama, [GEOGRAPHIC_DATA] -[GEOGRAPHIC_…" at bounding box center [911, 316] width 282 height 54
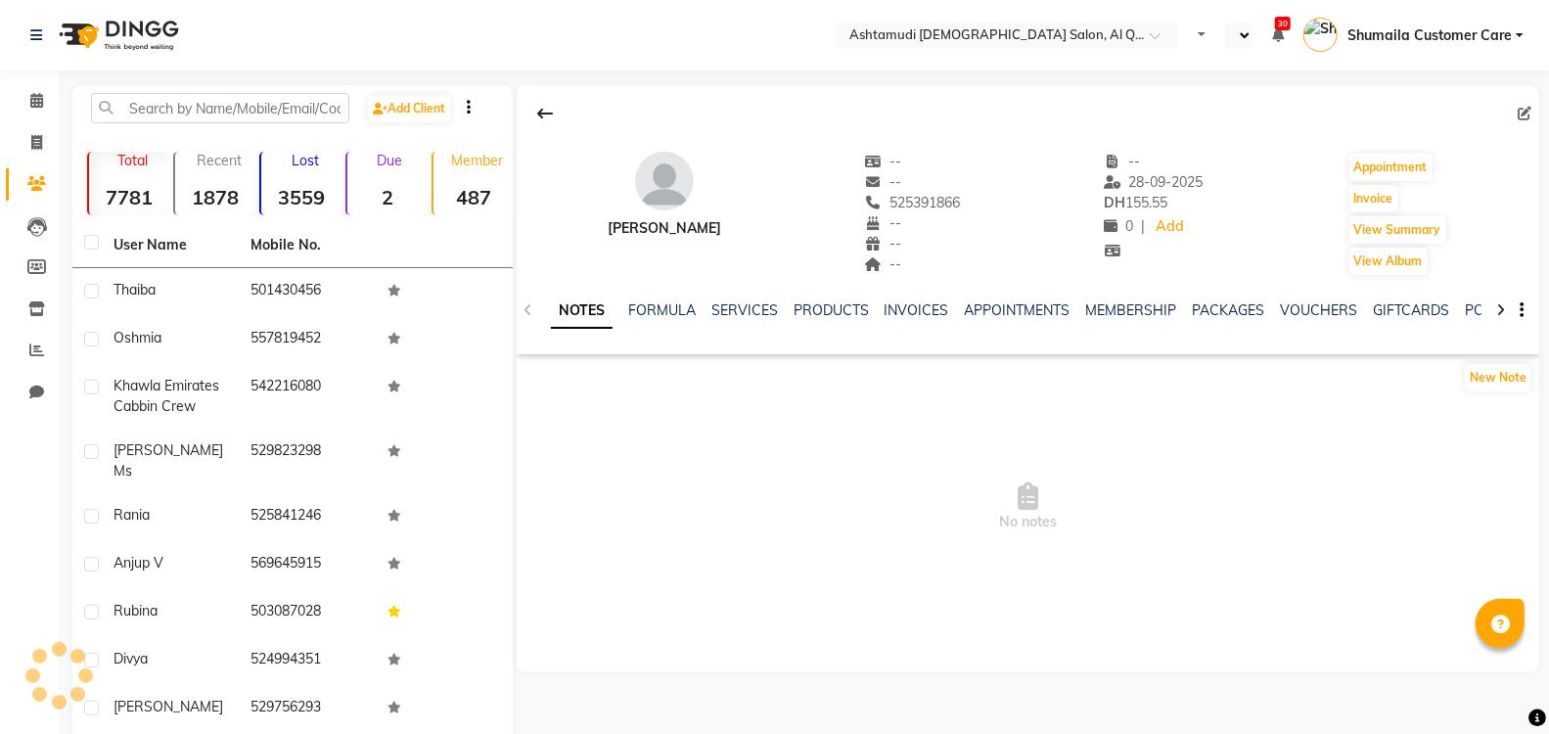
select select "en"
click at [735, 301] on link "SERVICES" at bounding box center [744, 310] width 67 height 18
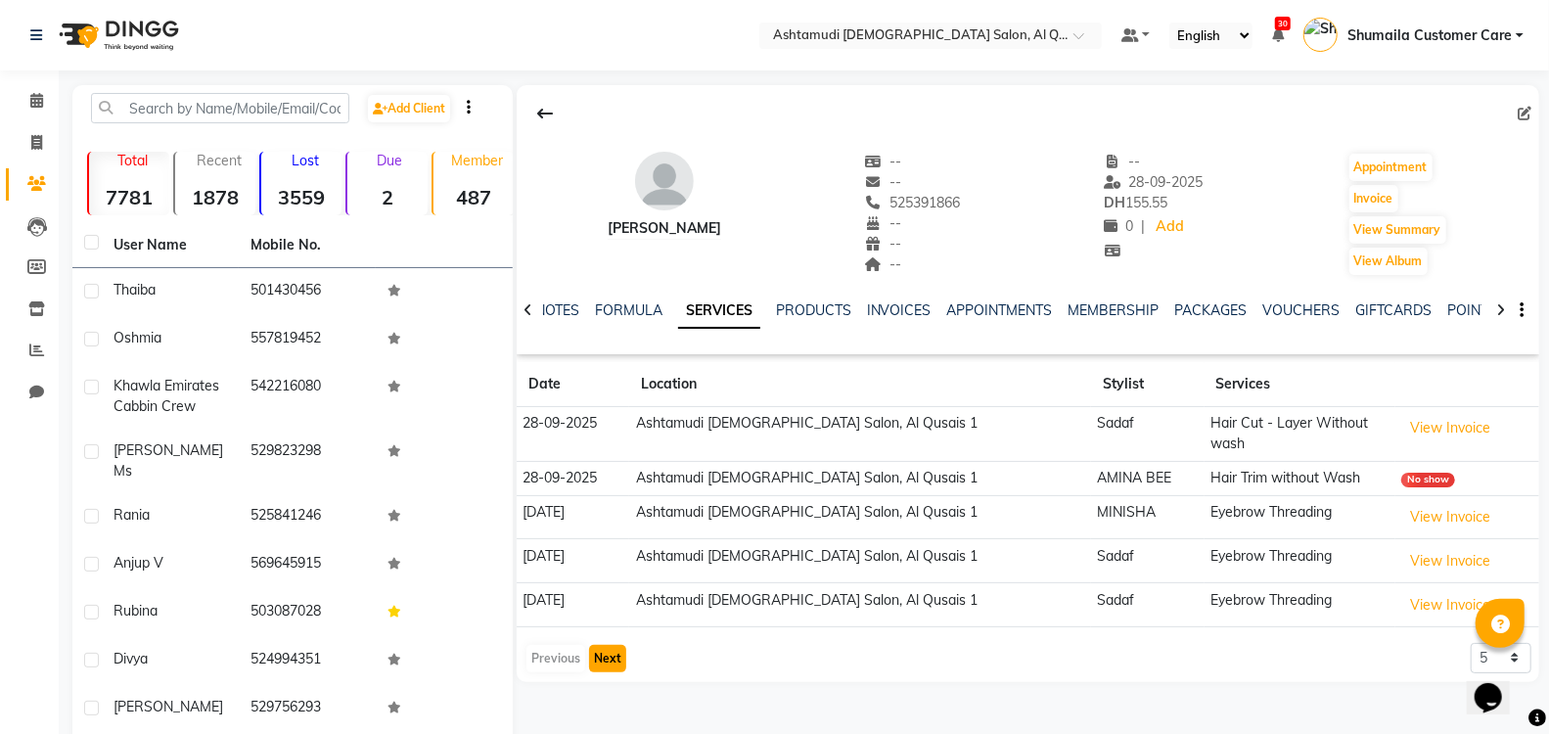
click at [616, 645] on button "Next" at bounding box center [607, 658] width 37 height 27
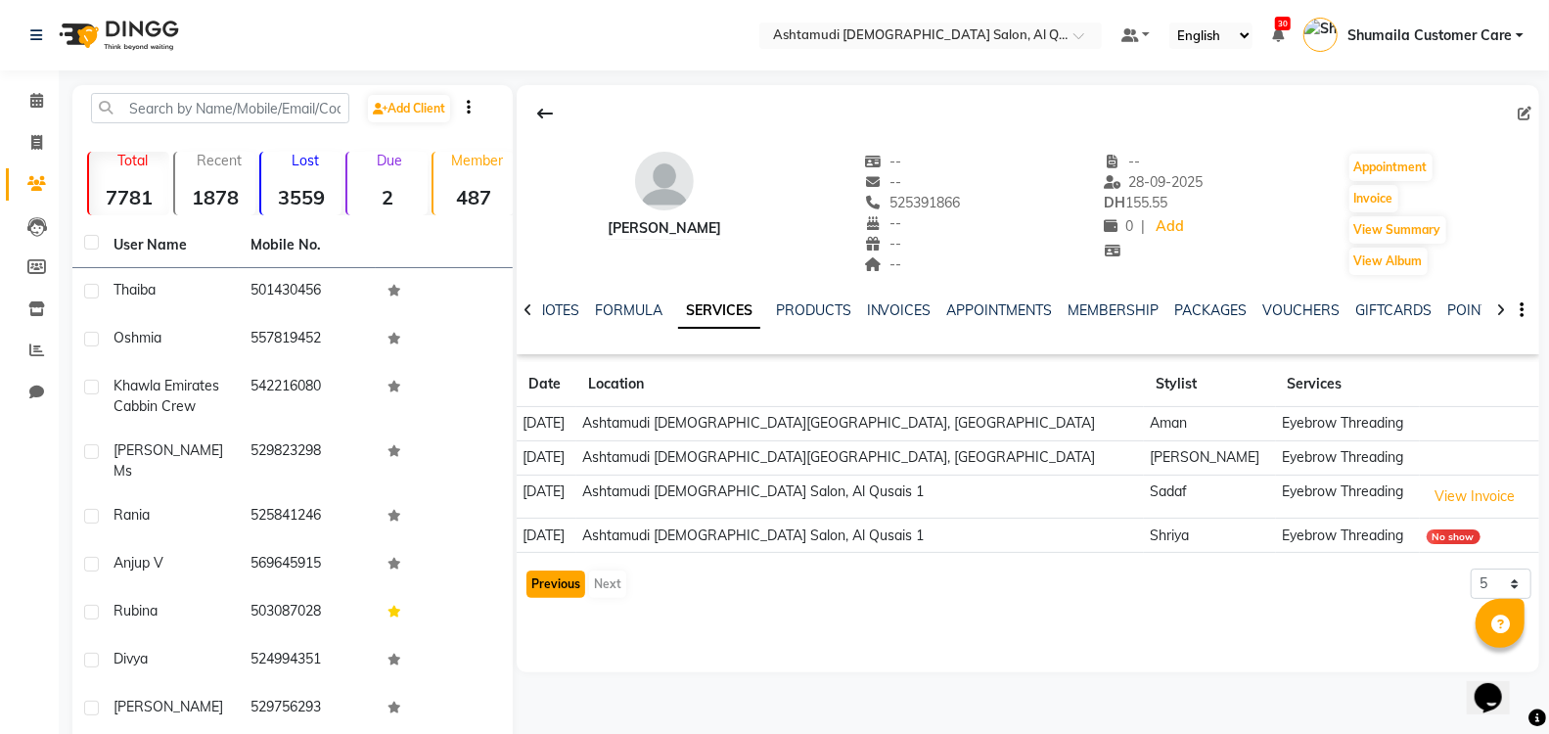
click at [559, 586] on button "Previous" at bounding box center [556, 584] width 59 height 27
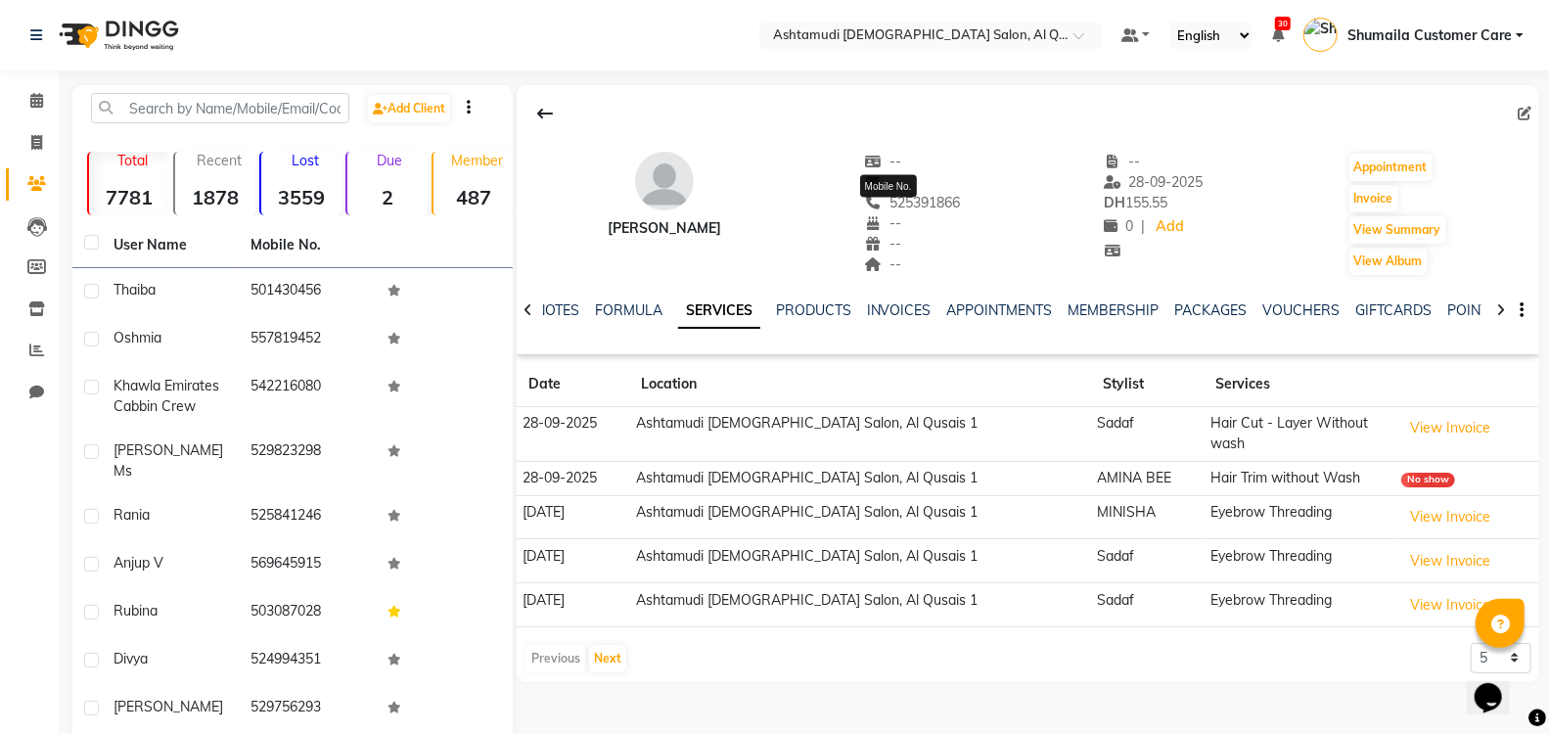
drag, startPoint x: 974, startPoint y: 203, endPoint x: 866, endPoint y: 205, distance: 107.7
click at [866, 205] on div "Aiswarya -- -- 525391866 Mobile No. -- -- -- -- 28-09-2025 DH 155.55 0 | Add Ap…" at bounding box center [1028, 204] width 1023 height 145
copy span "525391866"
click at [729, 125] on div at bounding box center [1028, 113] width 1023 height 37
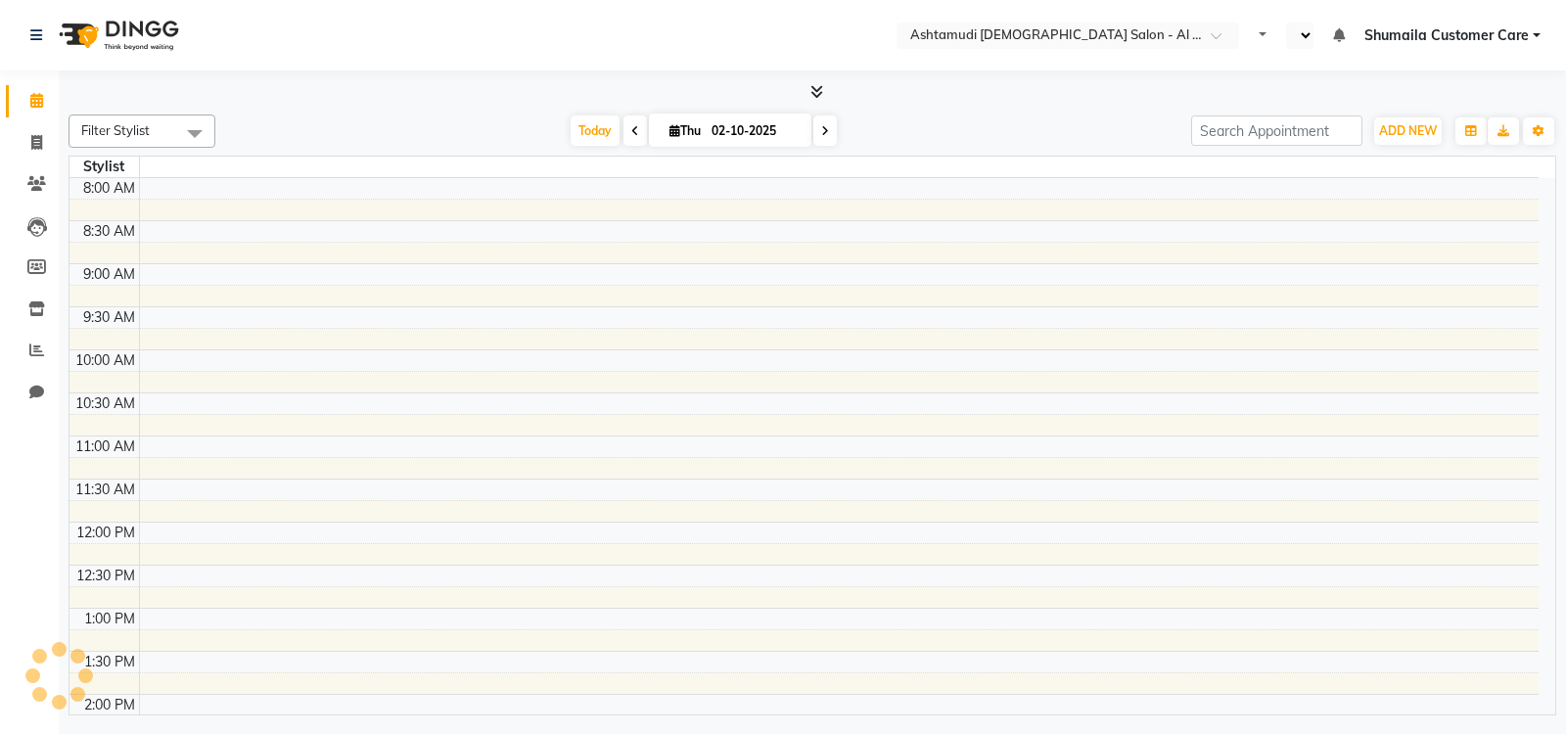
select select "en"
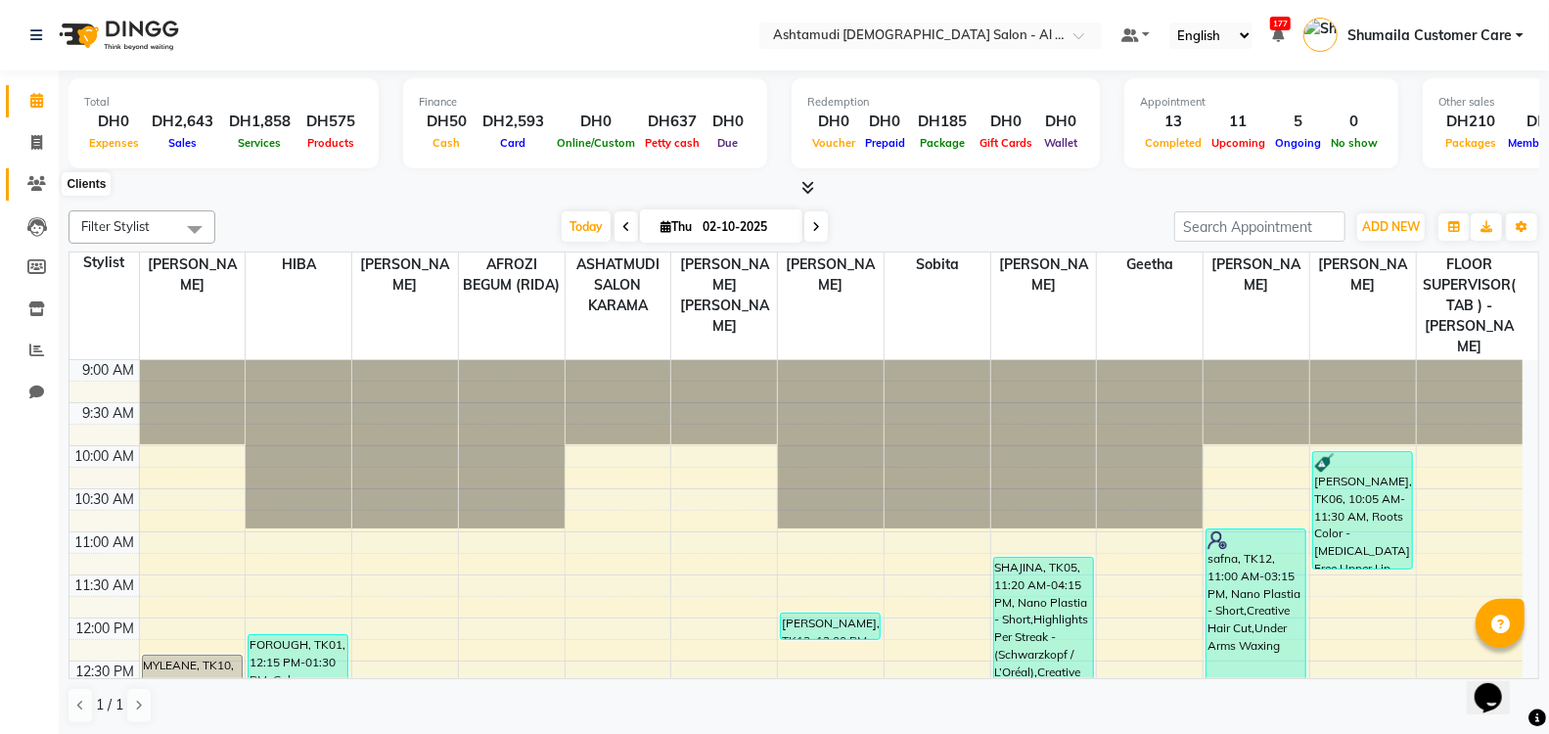
click at [28, 180] on icon at bounding box center [36, 183] width 19 height 15
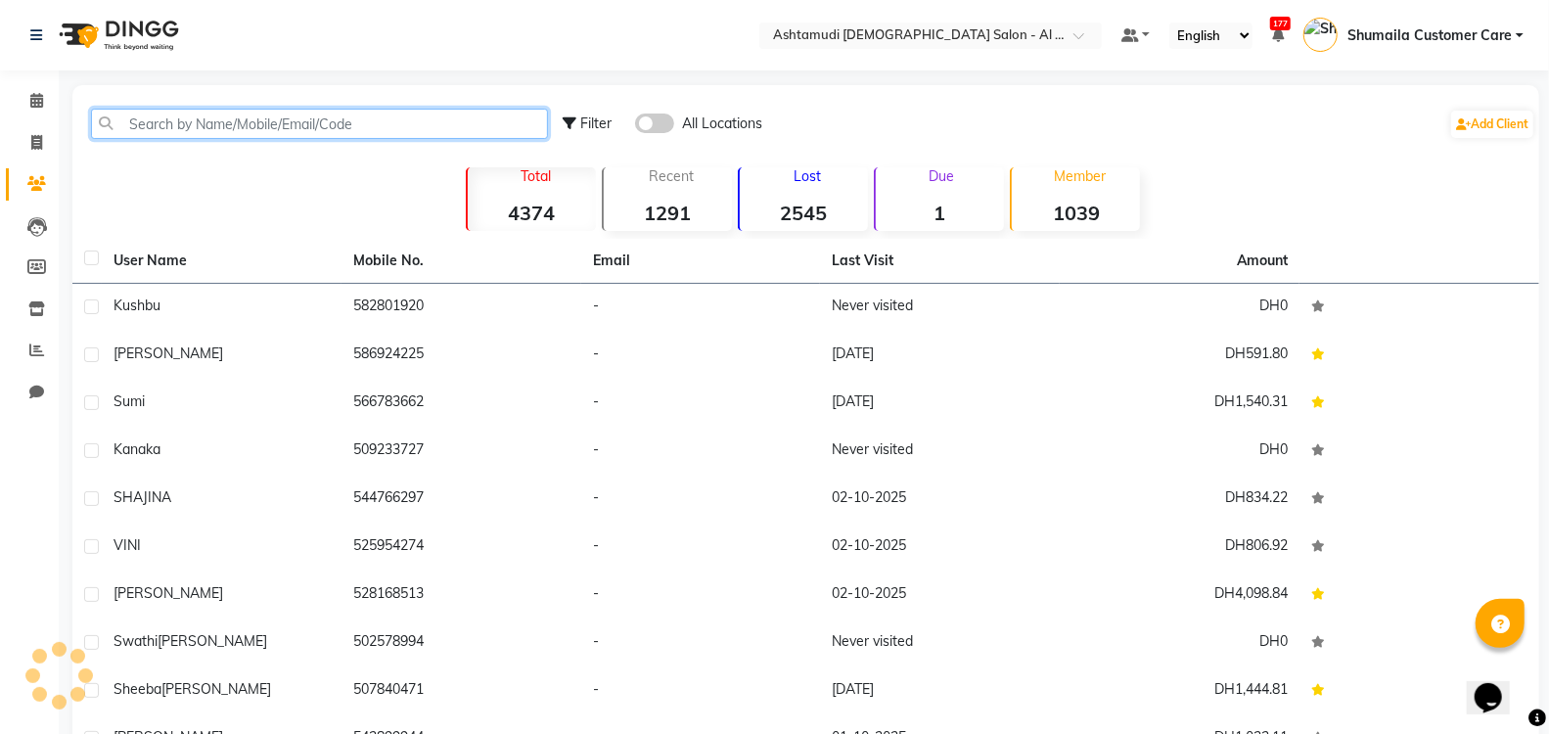
click at [291, 118] on input "text" at bounding box center [319, 124] width 457 height 30
paste input "971588309829"
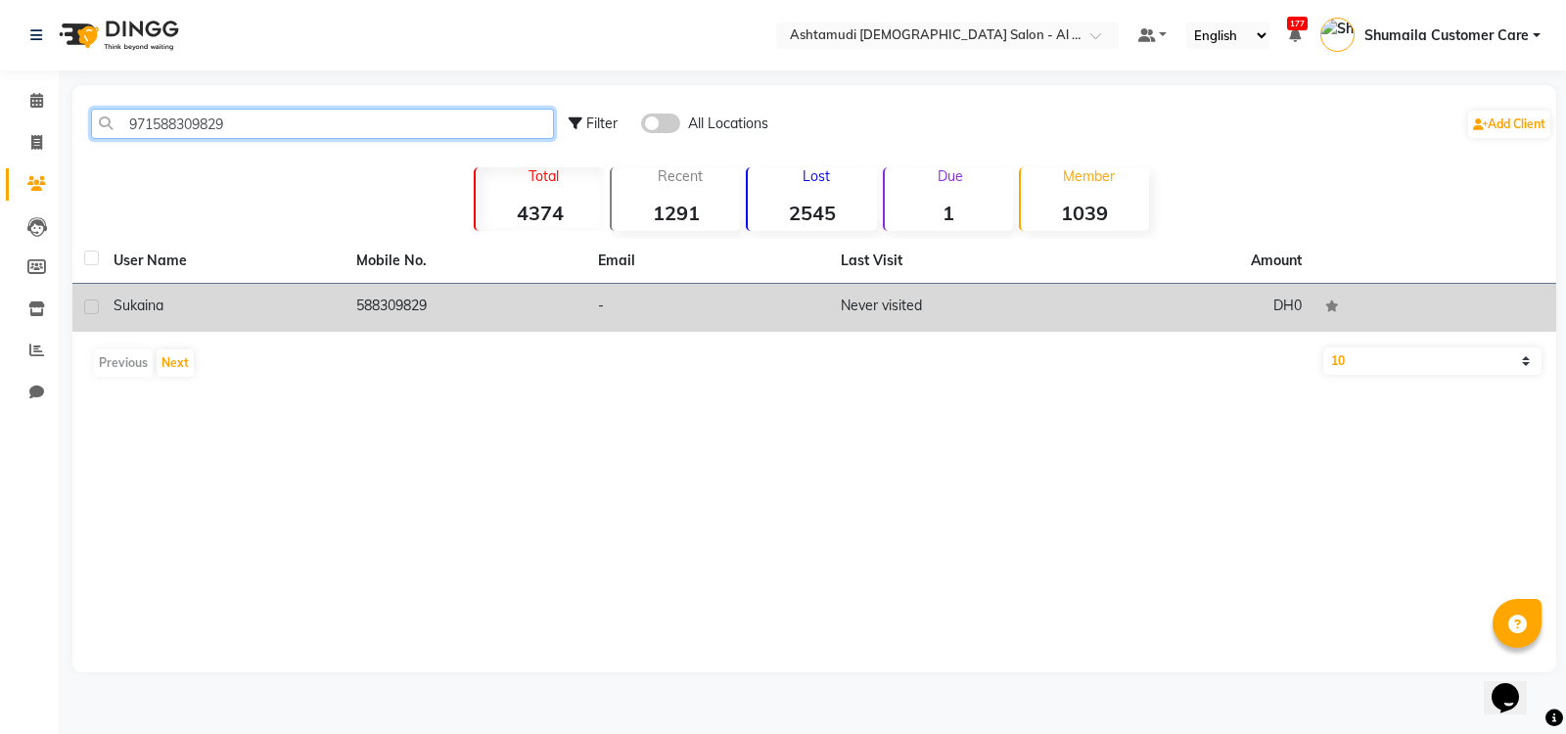
type input "971588309829"
click at [366, 306] on td "588309829" at bounding box center [465, 308] width 243 height 48
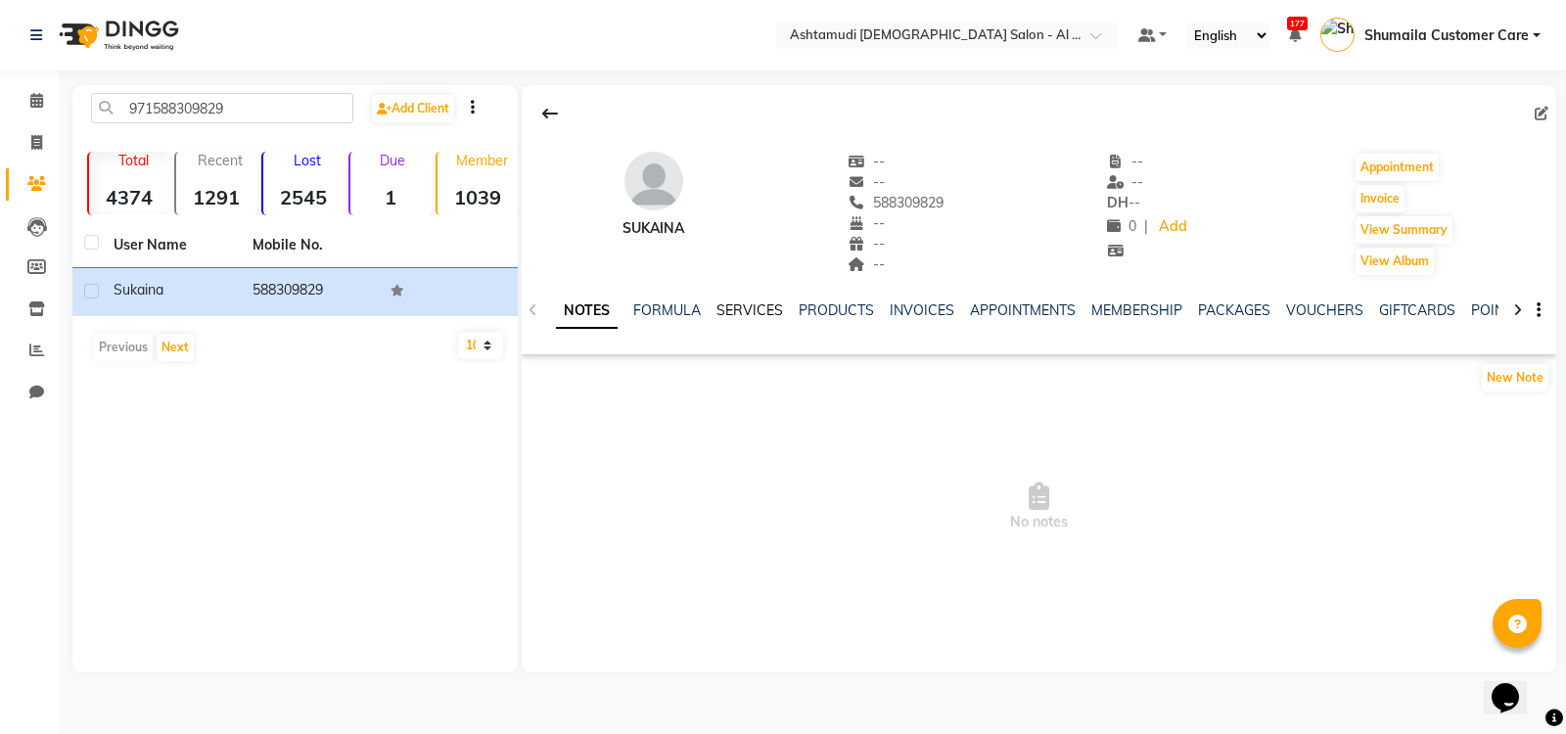
click at [732, 309] on link "SERVICES" at bounding box center [749, 310] width 67 height 18
